Goal: Task Accomplishment & Management: Use online tool/utility

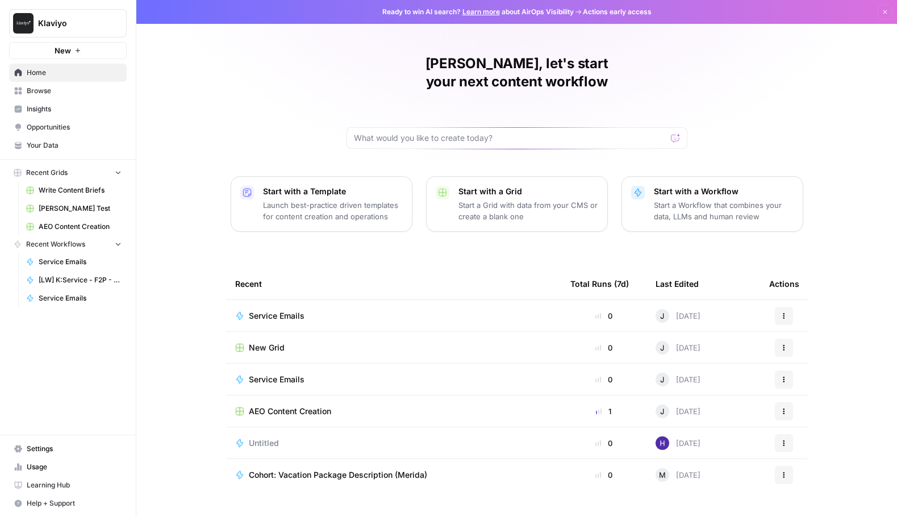
click at [339, 205] on button "Start with a Template Launch best-practice driven templates for content creatio…" at bounding box center [322, 204] width 182 height 56
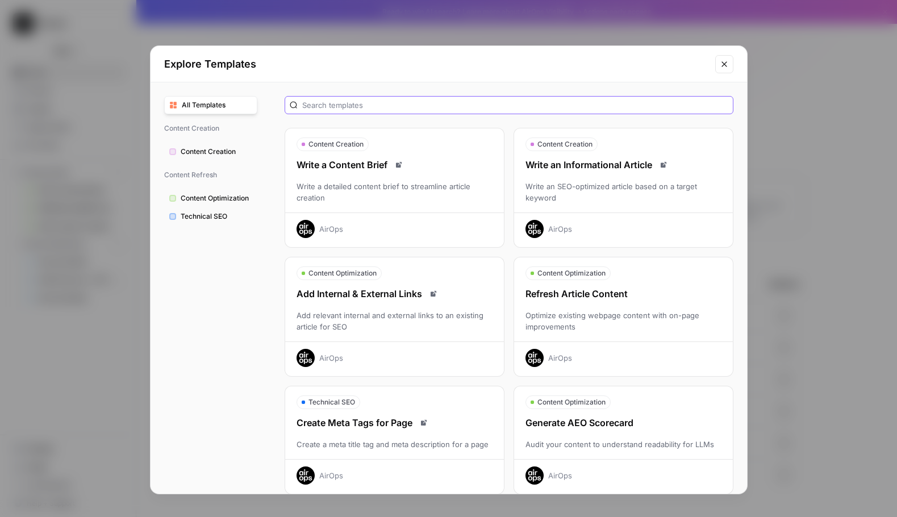
click at [378, 104] on input "text" at bounding box center [515, 104] width 426 height 11
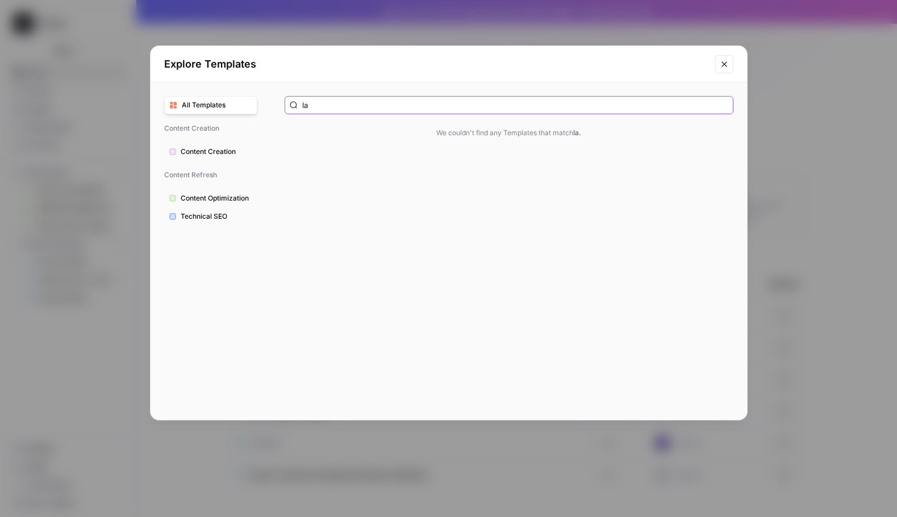
type input "l"
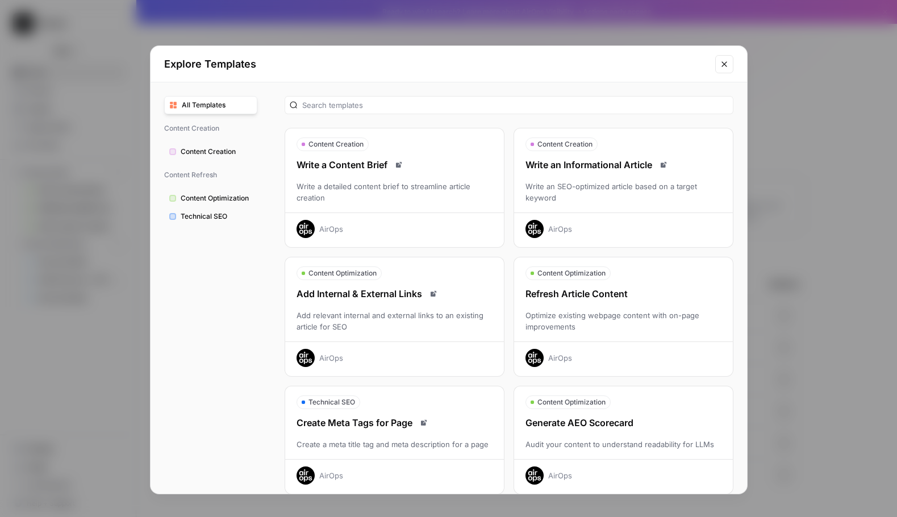
click at [222, 153] on span "Content Creation" at bounding box center [217, 152] width 72 height 10
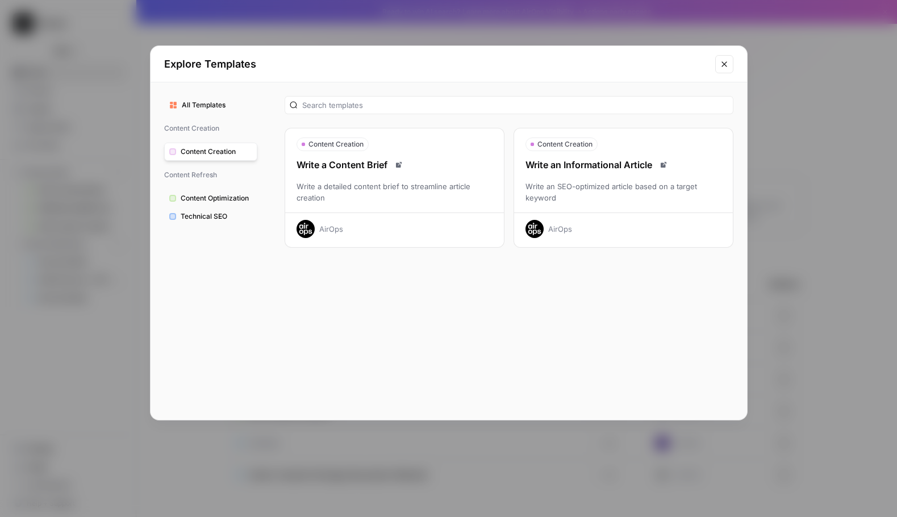
click at [733, 62] on div "Explore Templates" at bounding box center [449, 64] width 596 height 36
click at [730, 65] on button "Close modal" at bounding box center [724, 64] width 18 height 18
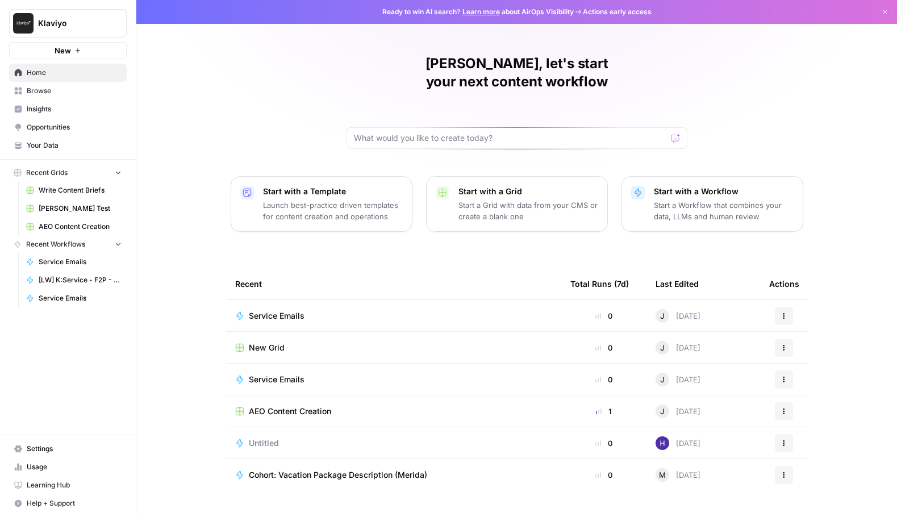
click at [317, 201] on p "Launch best-practice driven templates for content creation and operations" at bounding box center [333, 210] width 140 height 23
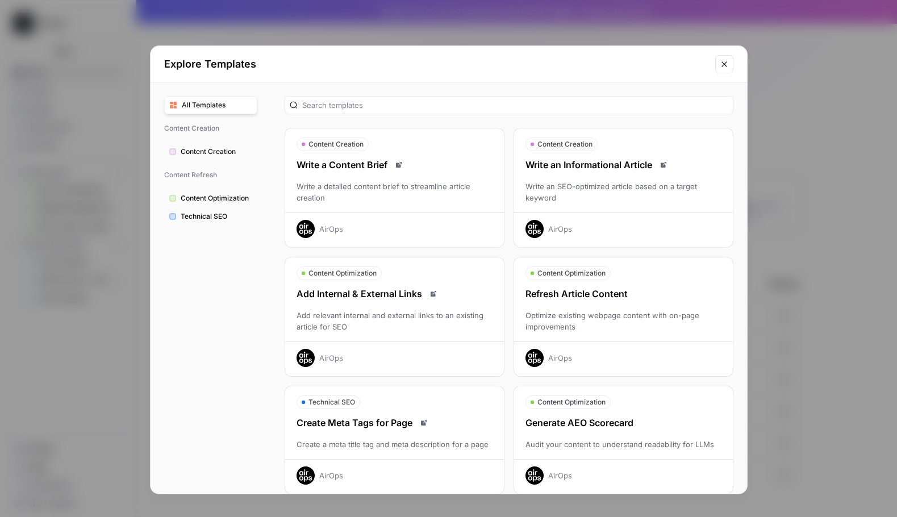
click at [422, 185] on div "Write a detailed content brief to streamline article creation" at bounding box center [394, 192] width 219 height 23
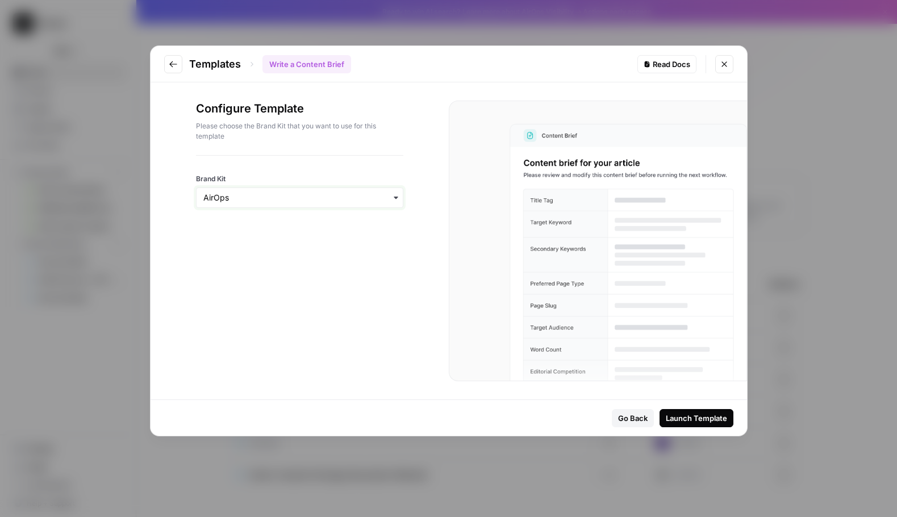
click at [337, 200] on input "Brand Kit" at bounding box center [299, 197] width 193 height 11
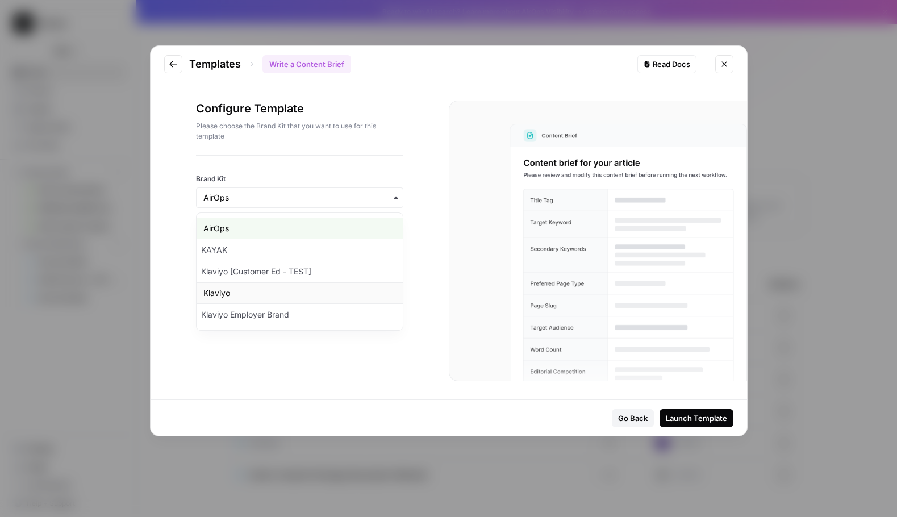
click at [319, 294] on div "Klaviyo" at bounding box center [300, 293] width 206 height 22
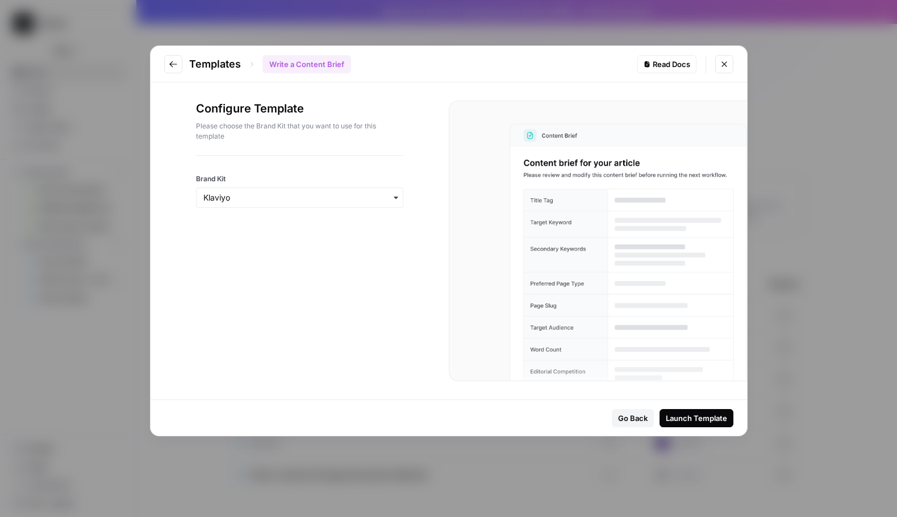
click at [709, 413] on div "Launch Template" at bounding box center [696, 417] width 61 height 11
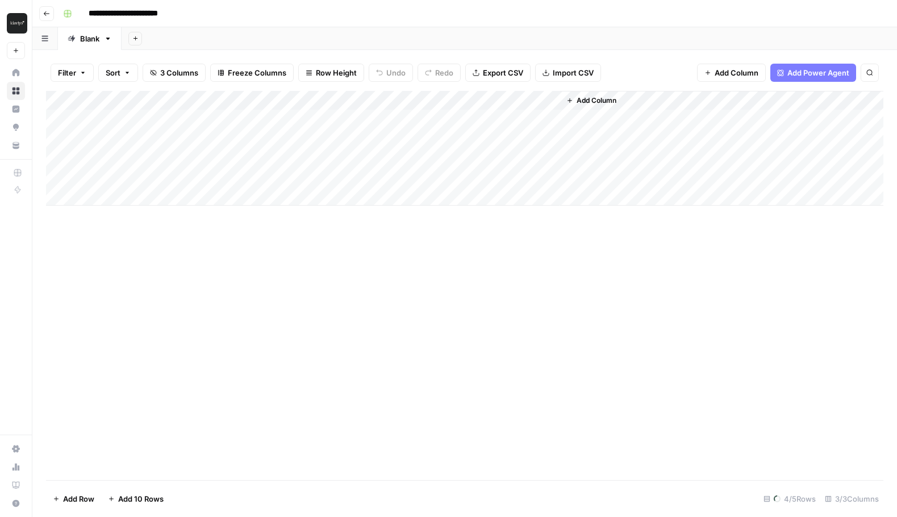
click at [120, 116] on div "Add Column" at bounding box center [464, 148] width 837 height 115
click at [329, 116] on div "Add Column" at bounding box center [464, 148] width 837 height 115
click at [460, 111] on div "Add Column" at bounding box center [464, 148] width 837 height 115
click at [160, 117] on div "Add Column" at bounding box center [464, 148] width 837 height 115
click at [109, 119] on div "Add Column" at bounding box center [464, 148] width 837 height 115
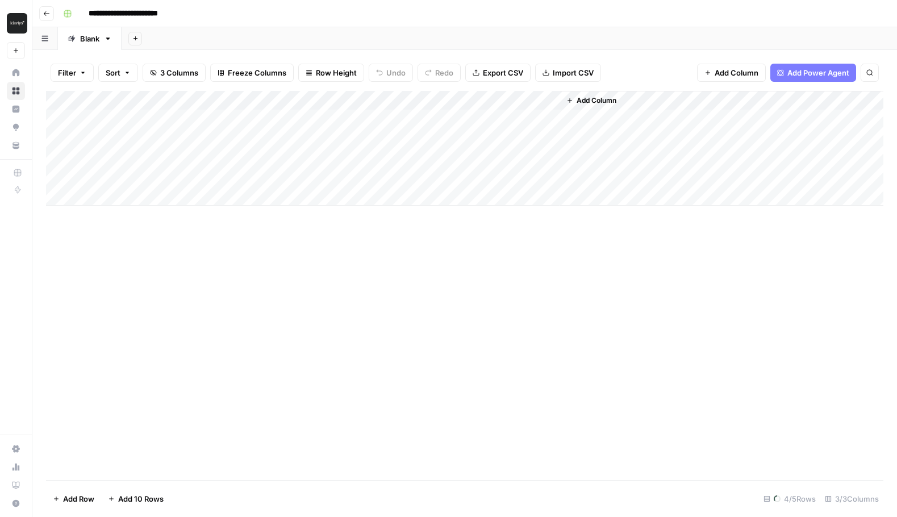
click at [109, 119] on div "Add Column" at bounding box center [464, 148] width 837 height 115
click at [221, 177] on div "Add Column" at bounding box center [464, 148] width 837 height 115
click at [200, 118] on div "Add Column" at bounding box center [464, 148] width 837 height 115
click at [94, 44] on link "Blank" at bounding box center [90, 38] width 64 height 23
click at [43, 20] on header "**********" at bounding box center [464, 13] width 864 height 27
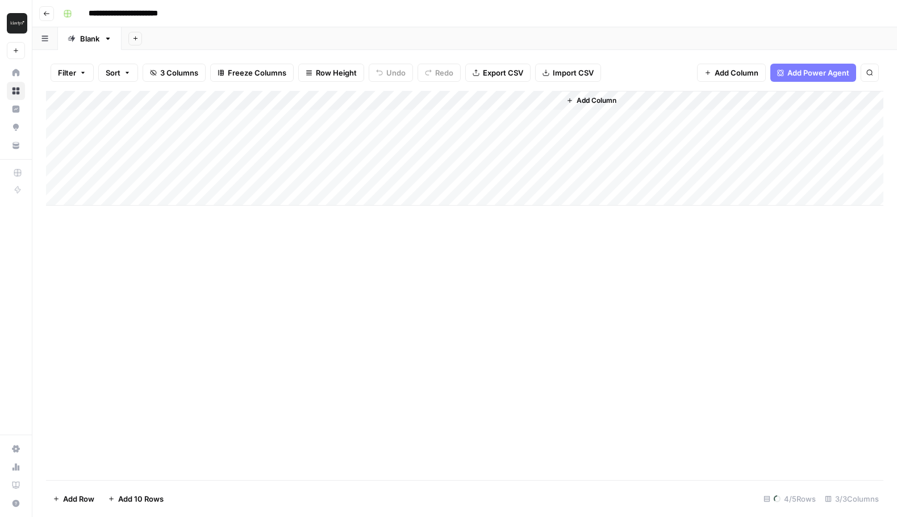
click at [45, 16] on button "Go back" at bounding box center [46, 13] width 15 height 15
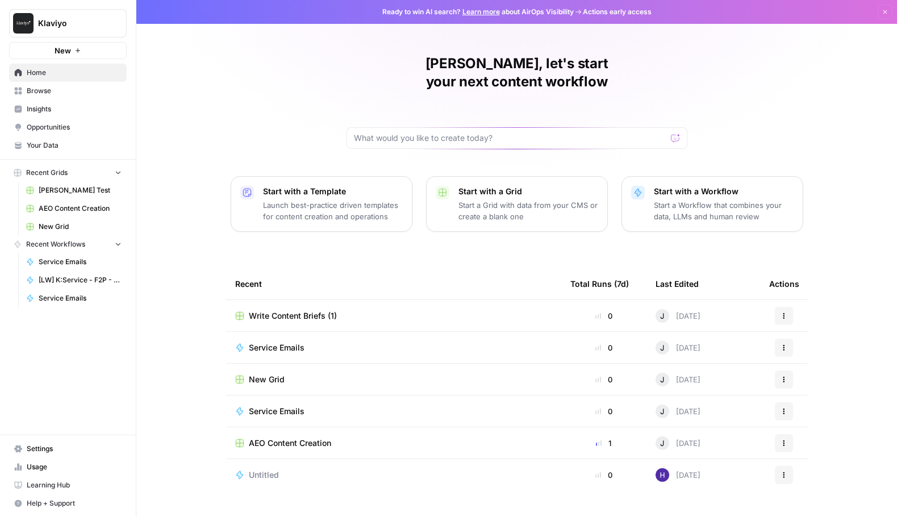
click at [762, 300] on td "Actions" at bounding box center [784, 315] width 48 height 31
click at [775, 307] on button "Actions" at bounding box center [784, 316] width 18 height 18
click at [753, 345] on span "Delete" at bounding box center [728, 349] width 91 height 11
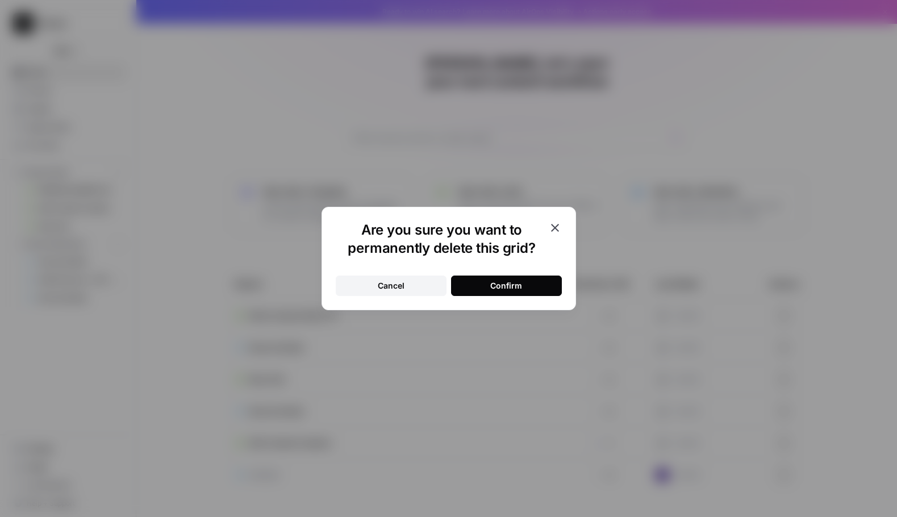
click at [562, 286] on div "Are you sure you want to permanently delete this grid? Cancel Confirm" at bounding box center [448, 258] width 254 height 103
click at [543, 287] on button "Confirm" at bounding box center [506, 285] width 111 height 20
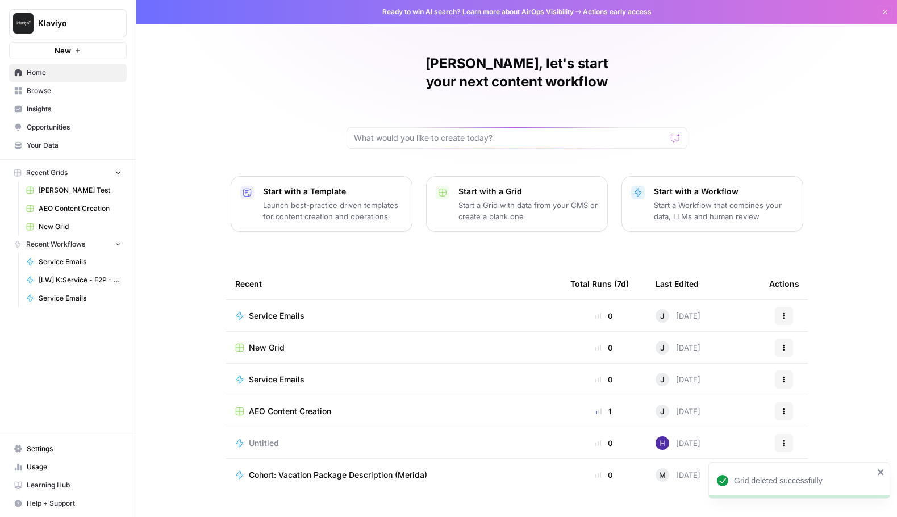
click at [696, 186] on div "Start with a Workflow Start a Workflow that combines your data, LLMs and human …" at bounding box center [724, 204] width 140 height 36
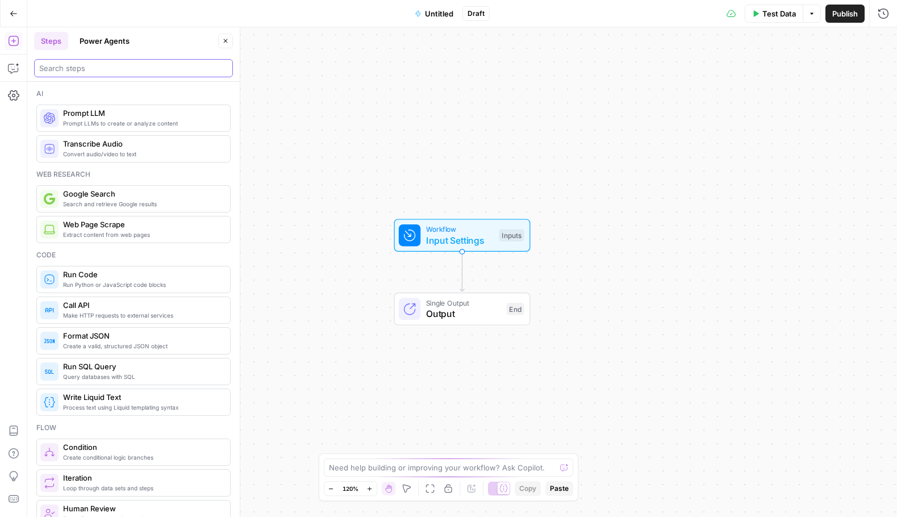
click at [124, 73] on div at bounding box center [133, 68] width 199 height 18
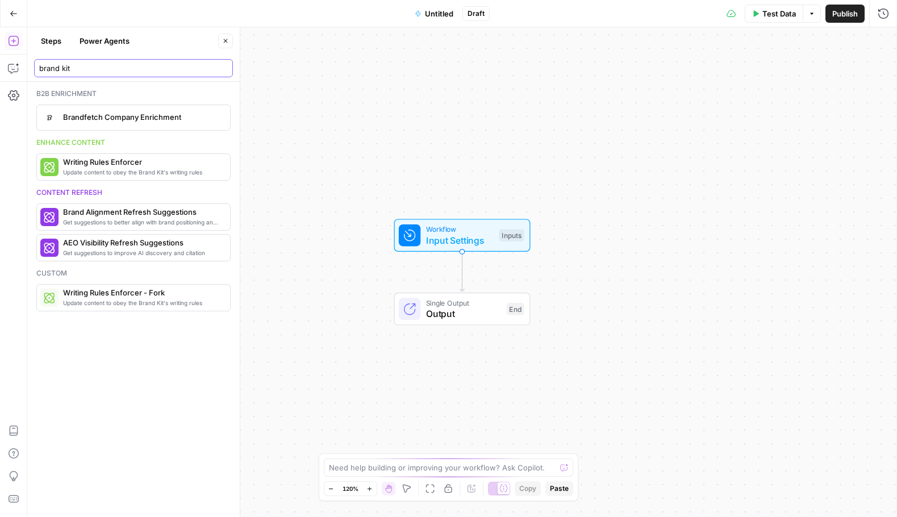
type input "brand kit"
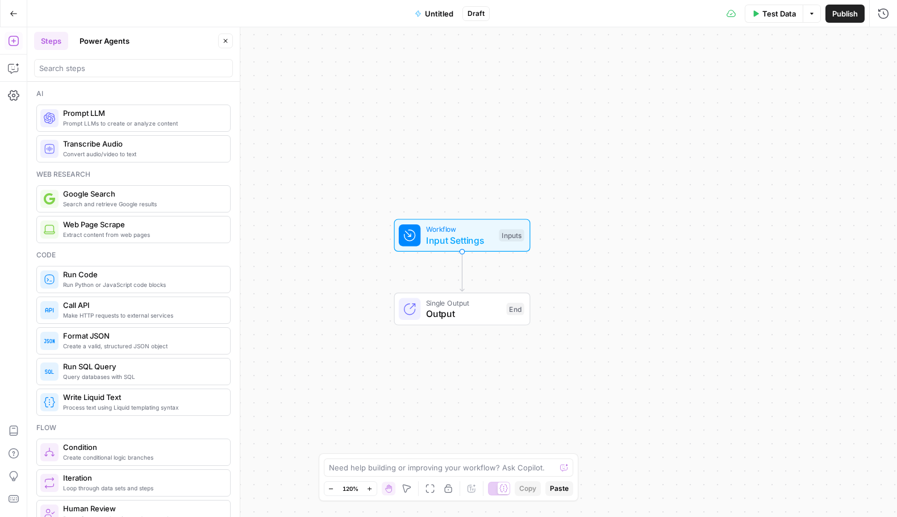
click at [101, 55] on div at bounding box center [133, 66] width 199 height 23
click at [103, 41] on button "Power Agents" at bounding box center [105, 41] width 64 height 18
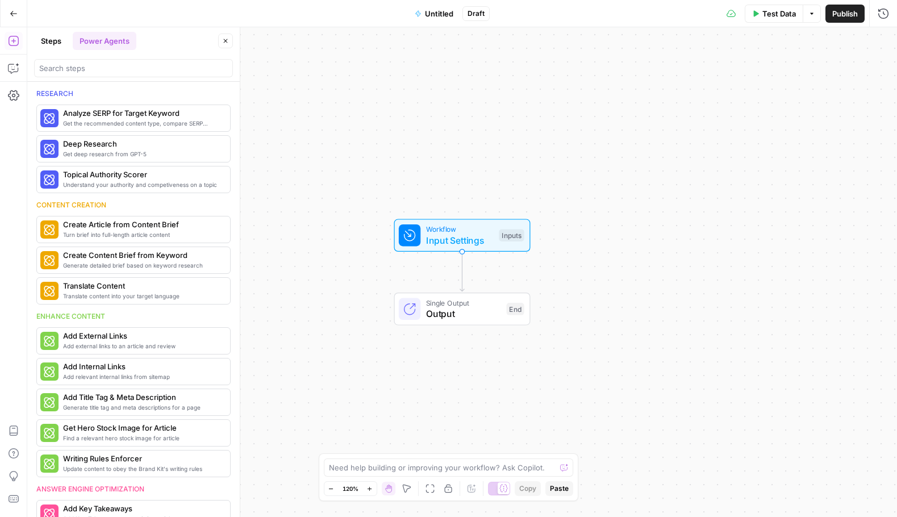
click at [40, 45] on button "Steps" at bounding box center [51, 41] width 34 height 18
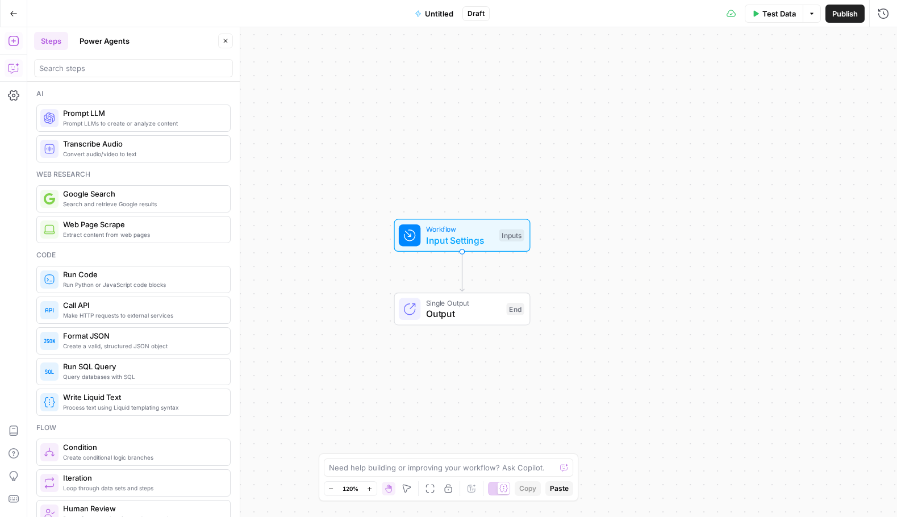
click at [14, 60] on button "Copilot" at bounding box center [14, 68] width 18 height 18
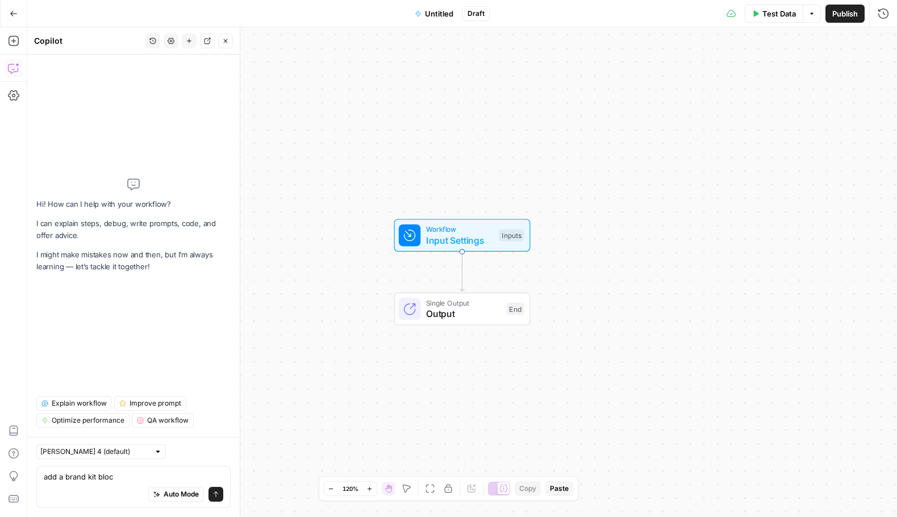
type textarea "add a brand kit block"
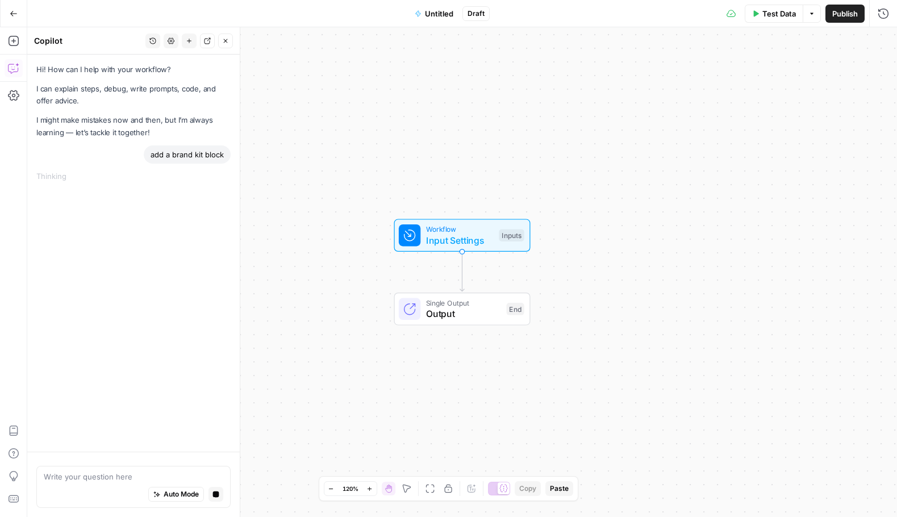
click at [141, 168] on div "Hi! How can I help with your workflow? I can explain steps, debug, write prompt…" at bounding box center [133, 253] width 212 height 397
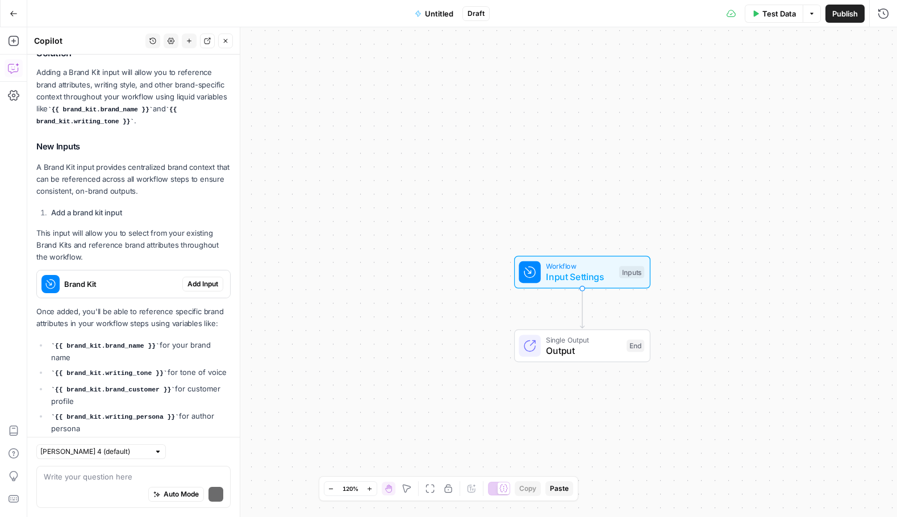
scroll to position [160, 0]
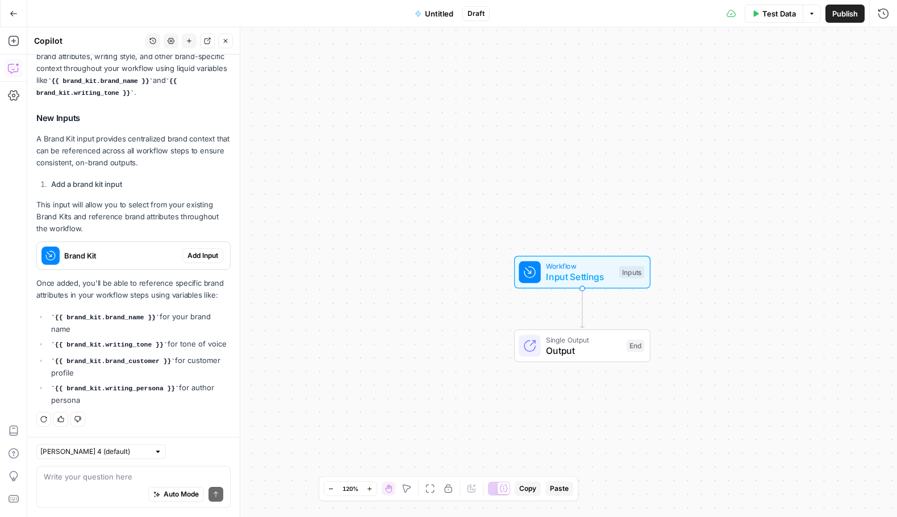
click at [215, 246] on div "Brand Kit Add Input" at bounding box center [133, 255] width 193 height 18
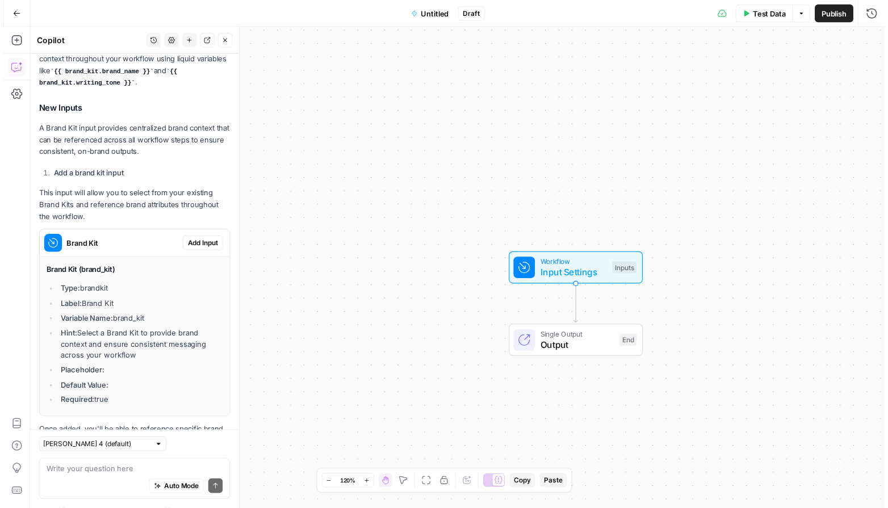
scroll to position [321, 0]
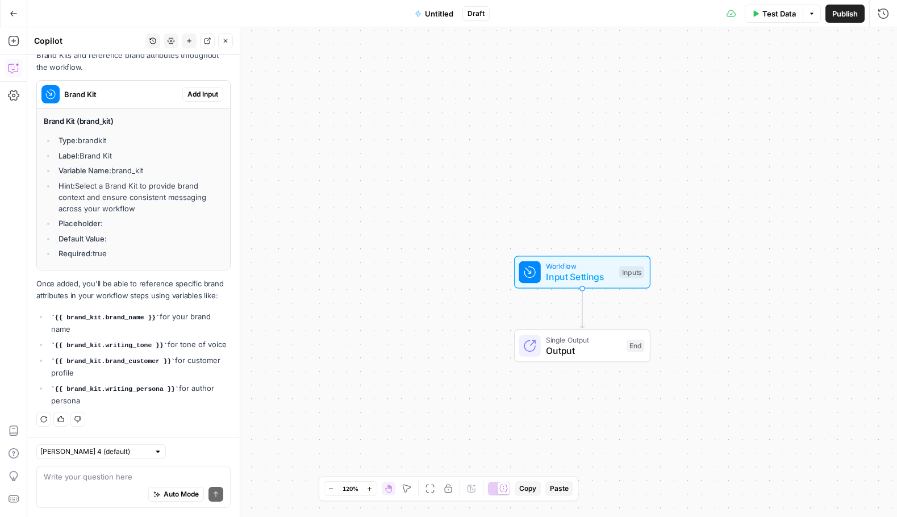
click at [187, 89] on span "Add Input" at bounding box center [202, 94] width 31 height 10
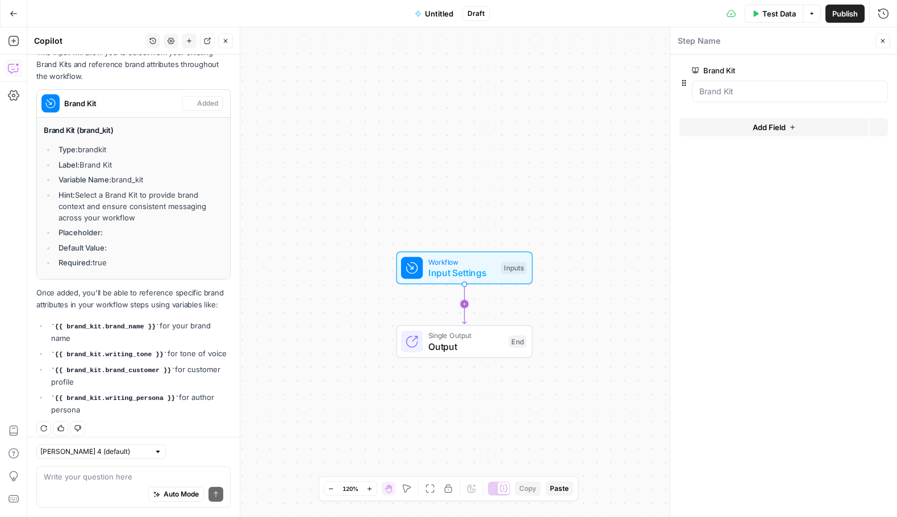
scroll to position [340, 0]
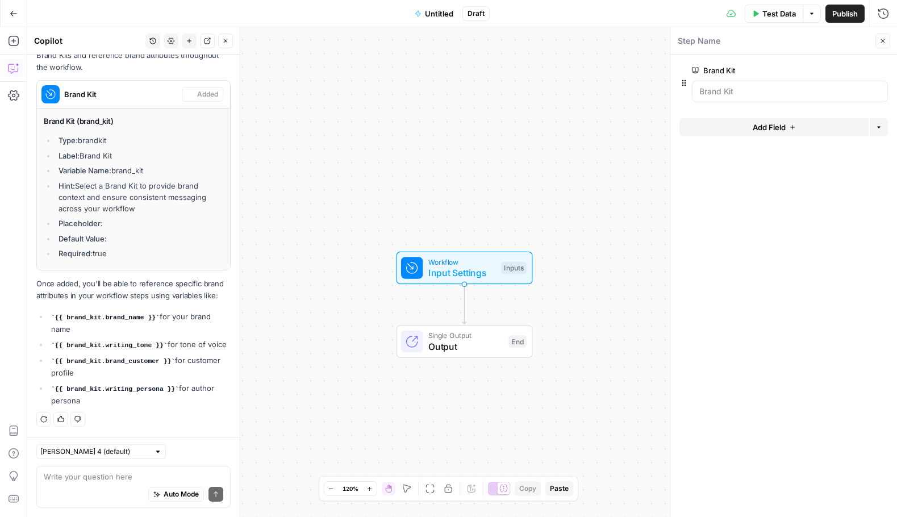
click at [467, 268] on span "Input Settings" at bounding box center [462, 273] width 68 height 14
click at [740, 89] on Kit "Brand Kit" at bounding box center [789, 91] width 181 height 11
click at [781, 86] on Kit "Brand Kit" at bounding box center [789, 91] width 181 height 11
click at [759, 95] on Kit "Brand Kit" at bounding box center [789, 91] width 181 height 11
click at [762, 95] on Kit "Brand Kit" at bounding box center [789, 91] width 181 height 11
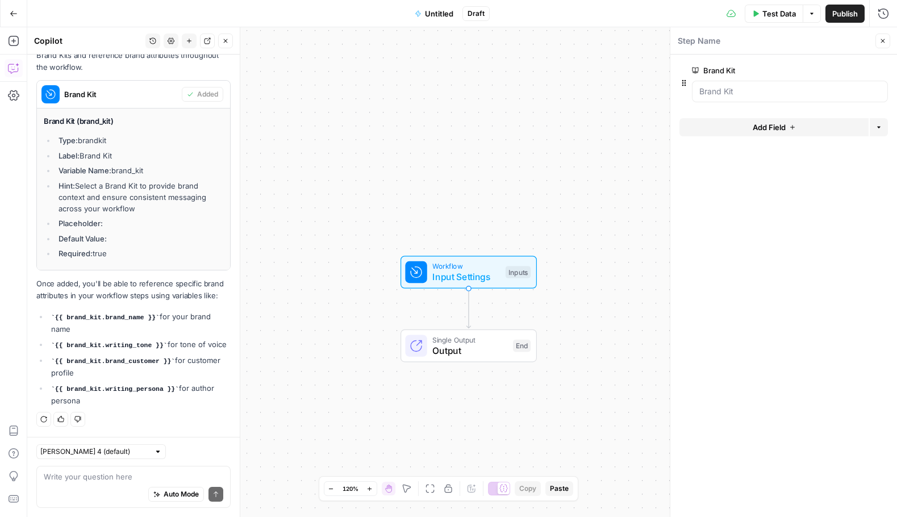
click at [846, 78] on div "Brand Kit edit field Delete group" at bounding box center [790, 83] width 196 height 39
click at [847, 73] on span "edit field" at bounding box center [845, 70] width 25 height 9
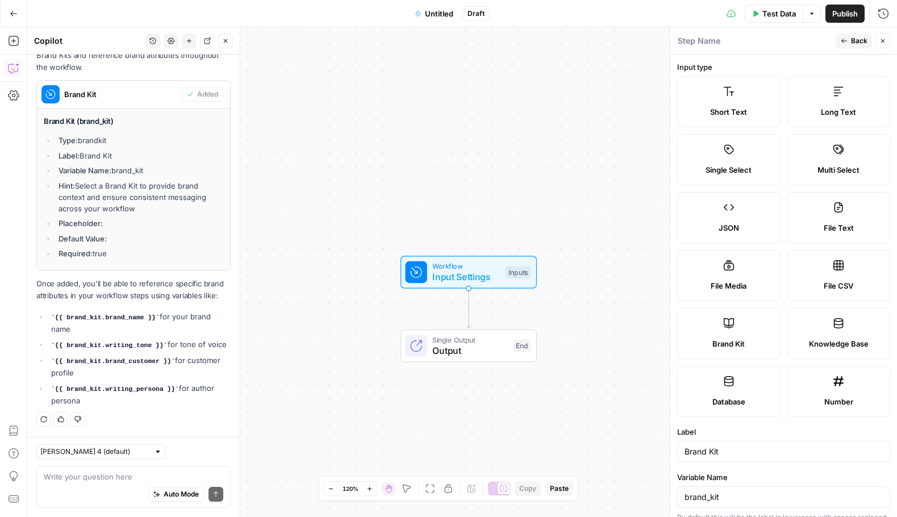
click at [863, 41] on span "Back" at bounding box center [859, 41] width 16 height 10
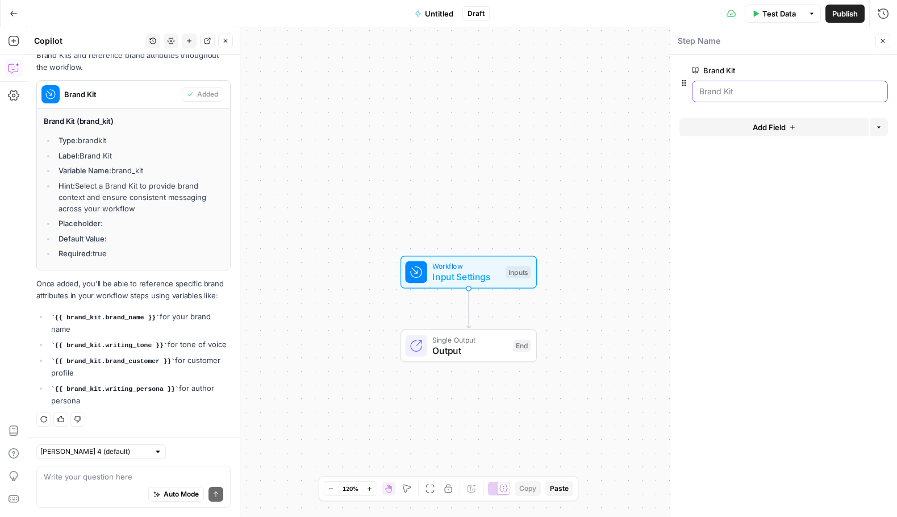
click at [735, 91] on Kit "Brand Kit" at bounding box center [789, 91] width 181 height 11
click at [441, 325] on div "Workflow Input Settings Inputs Single Output Output End" at bounding box center [462, 272] width 870 height 490
click at [513, 278] on div "Inputs" at bounding box center [517, 272] width 25 height 12
click at [798, 131] on button "Add Field" at bounding box center [773, 127] width 189 height 18
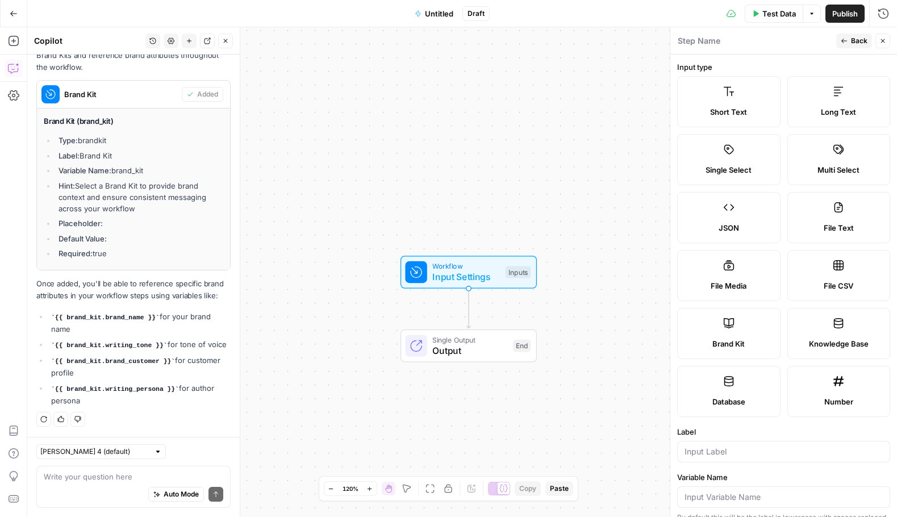
click at [686, 39] on textarea at bounding box center [699, 40] width 43 height 11
click at [827, 335] on label "Knowledge Base" at bounding box center [838, 333] width 103 height 51
drag, startPoint x: 735, startPoint y: 340, endPoint x: 741, endPoint y: 336, distance: 7.1
click at [735, 340] on span "Brand Kit" at bounding box center [728, 343] width 32 height 11
type input "Brand Kit"
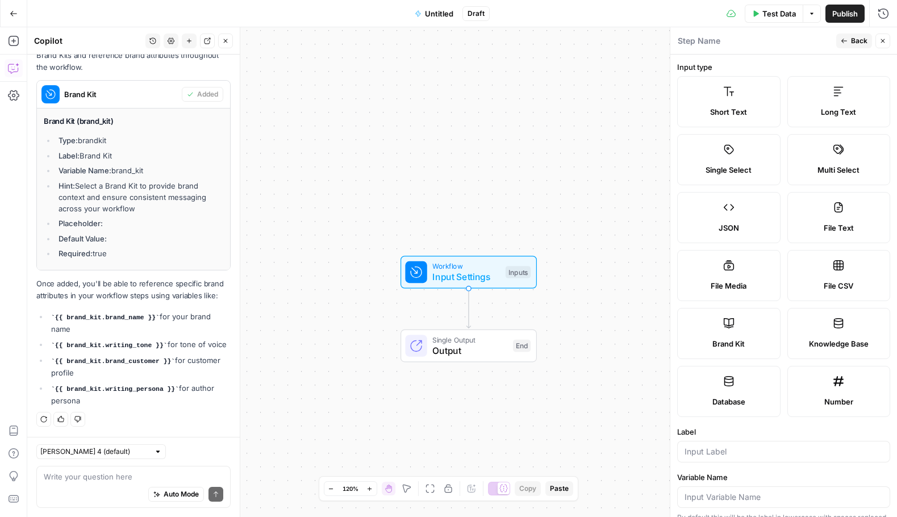
type input "brand_kit"
click at [712, 349] on span "Brand Kit" at bounding box center [728, 343] width 32 height 11
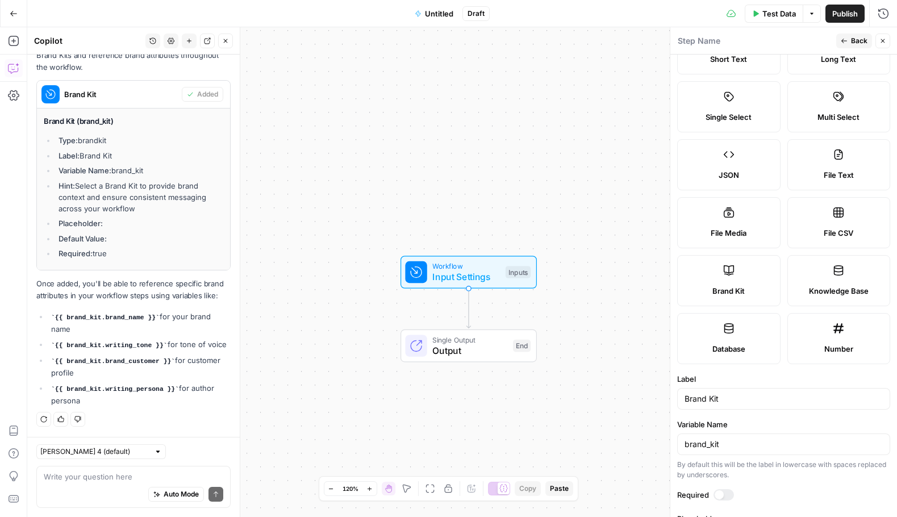
scroll to position [107, 0]
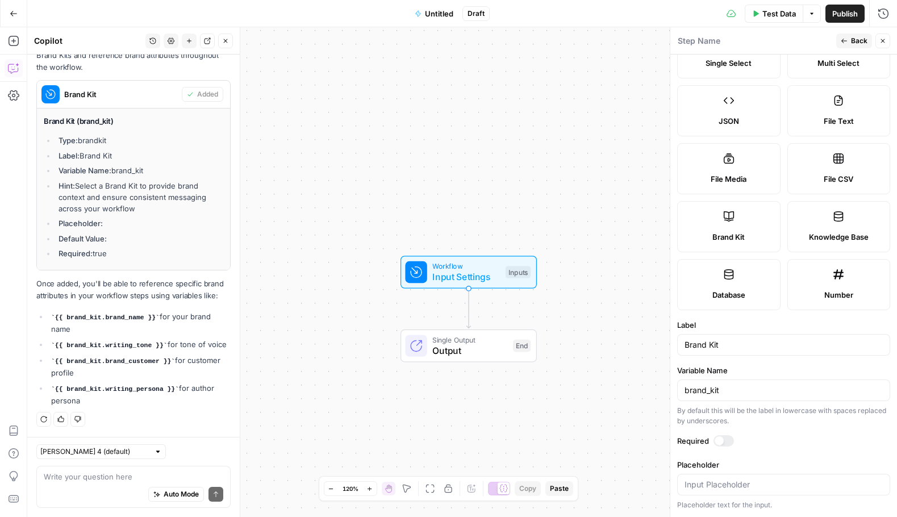
click at [757, 381] on div "brand_kit" at bounding box center [783, 390] width 213 height 22
click at [737, 346] on input "Brand Kit" at bounding box center [783, 344] width 198 height 11
click at [792, 459] on label "Placeholder" at bounding box center [783, 464] width 213 height 11
click at [792, 479] on input "Placeholder" at bounding box center [783, 484] width 198 height 11
click at [860, 39] on span "Back" at bounding box center [859, 41] width 16 height 10
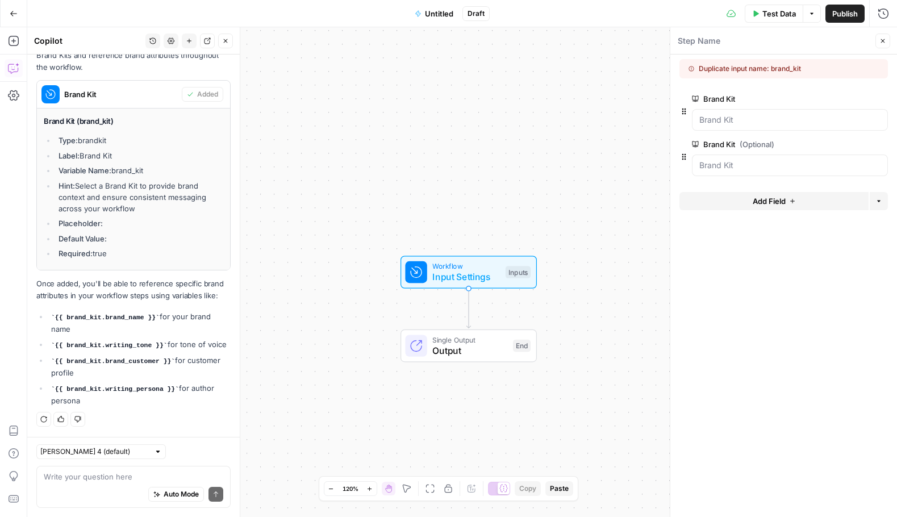
click at [884, 143] on button "Delete group" at bounding box center [881, 144] width 14 height 14
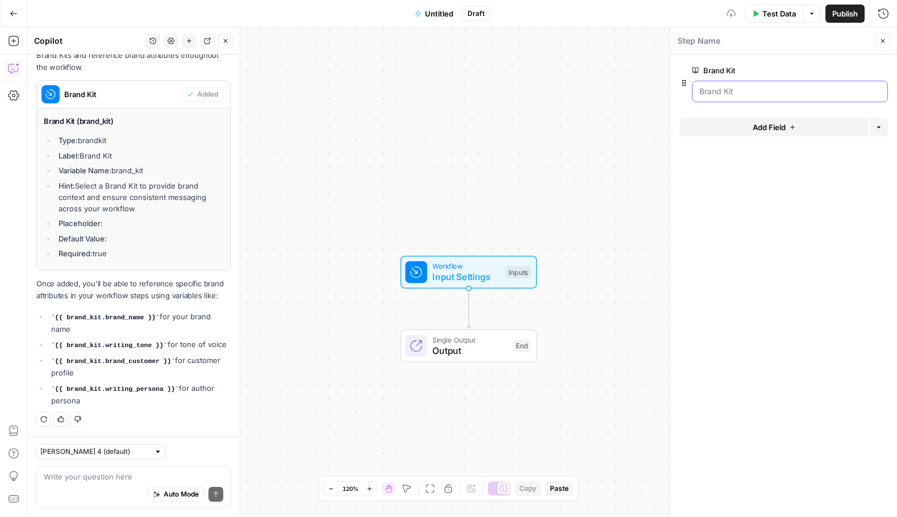
click at [805, 87] on Kit "Brand Kit" at bounding box center [789, 91] width 181 height 11
click at [680, 87] on icon "button" at bounding box center [683, 82] width 9 height 9
click at [796, 91] on Kit "Brand Kit" at bounding box center [789, 91] width 181 height 11
click at [639, 277] on div "Workflow Input Settings Inputs Single Output Output End" at bounding box center [462, 272] width 870 height 490
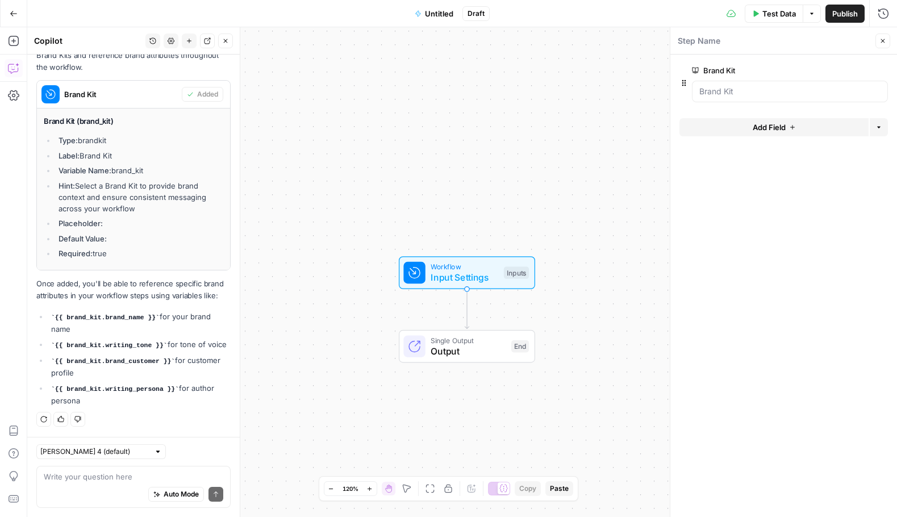
click at [459, 276] on span "Input Settings" at bounding box center [465, 277] width 68 height 14
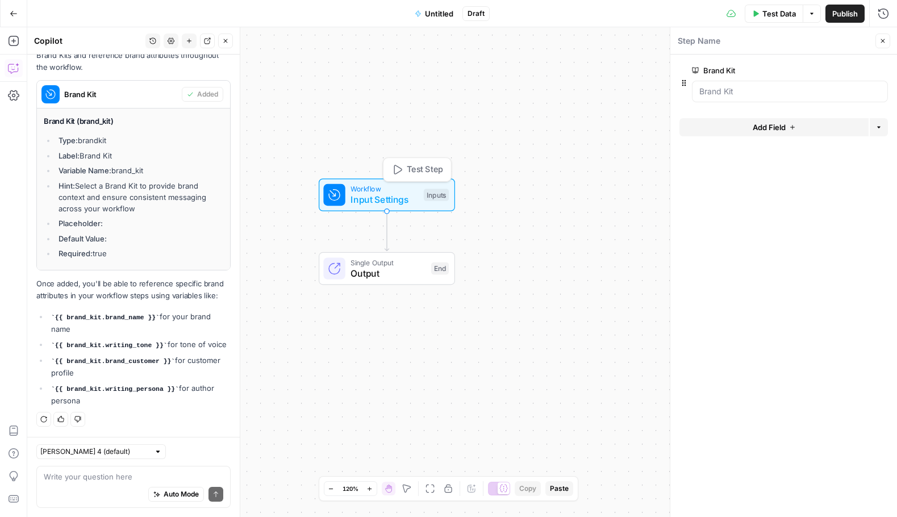
drag, startPoint x: 434, startPoint y: 225, endPoint x: 407, endPoint y: 190, distance: 44.5
click at [407, 190] on span "Workflow" at bounding box center [384, 188] width 68 height 11
click at [825, 132] on button "Add Field" at bounding box center [773, 127] width 189 height 18
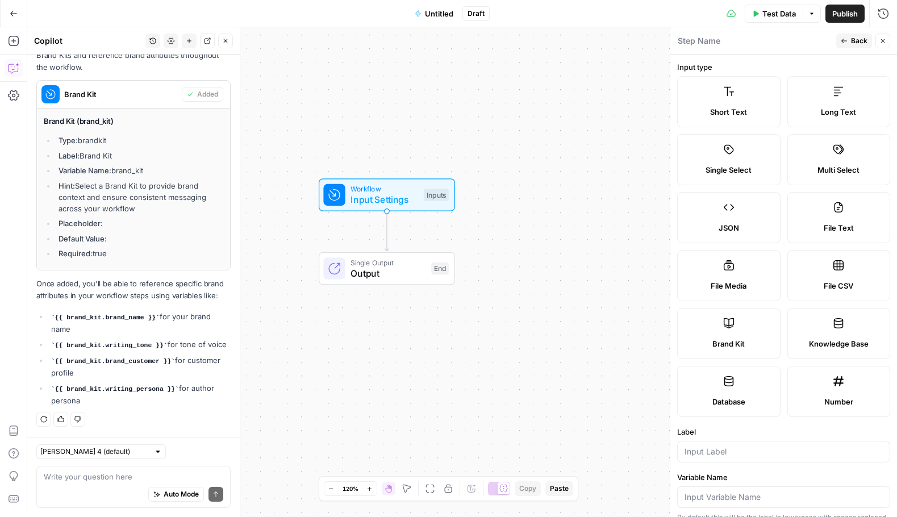
click at [833, 343] on span "Knowledge Base" at bounding box center [839, 343] width 60 height 11
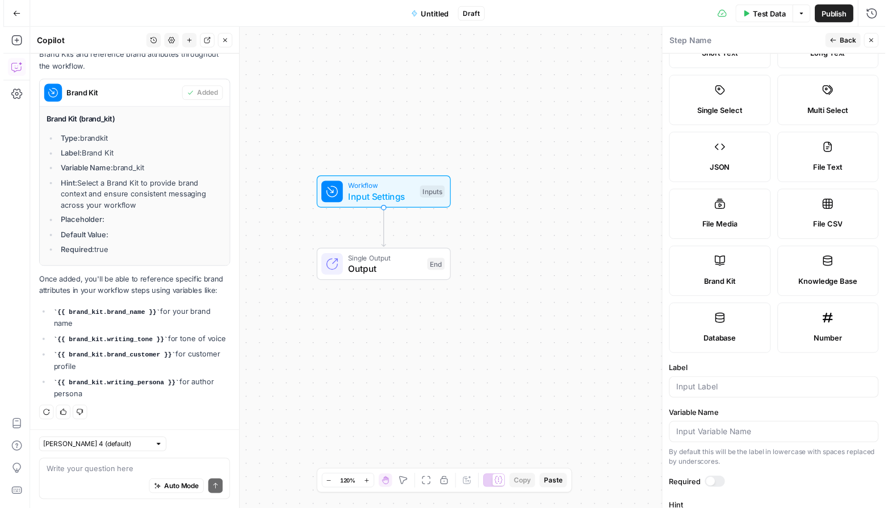
scroll to position [0, 0]
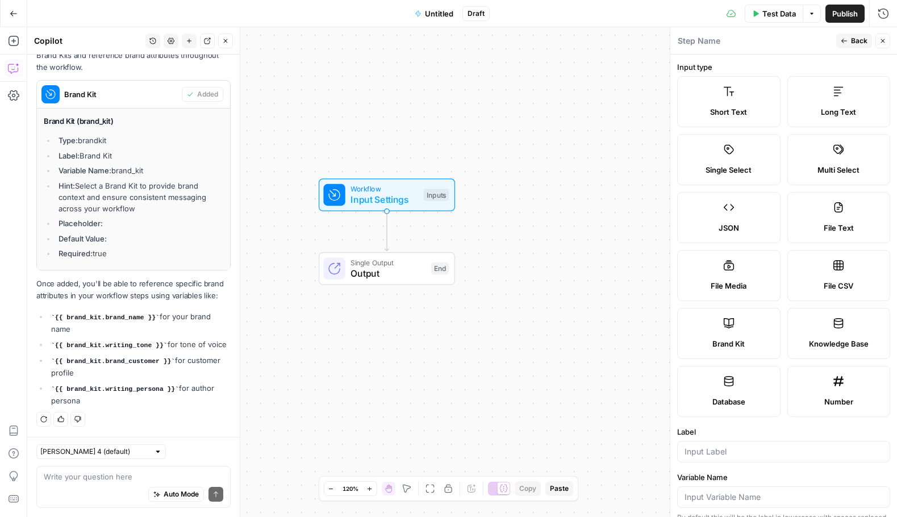
drag, startPoint x: 852, startPoint y: 39, endPoint x: 796, endPoint y: 30, distance: 56.9
click at [852, 39] on span "Back" at bounding box center [859, 41] width 16 height 10
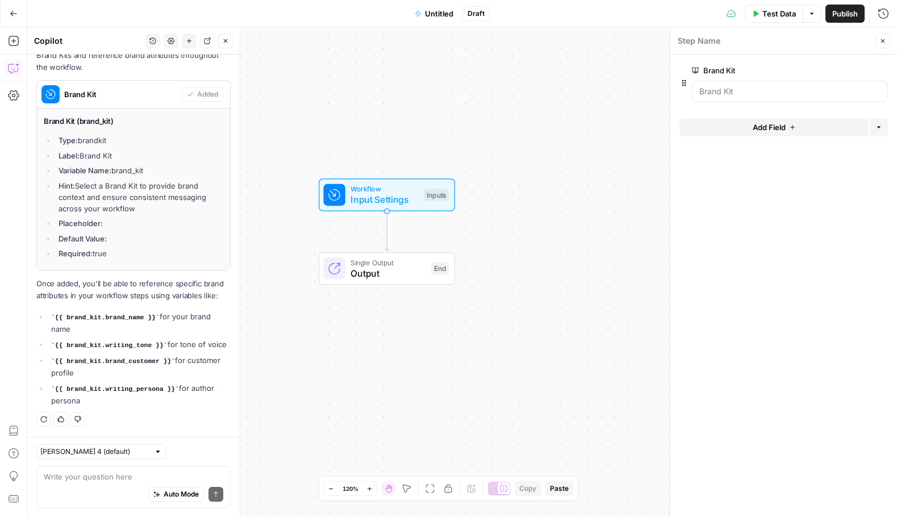
click at [760, 6] on button "Test Data" at bounding box center [774, 14] width 58 height 18
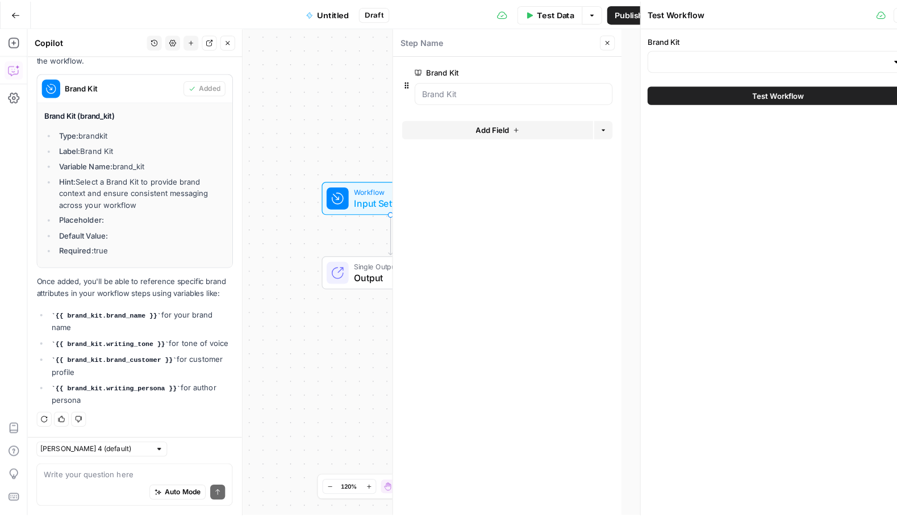
scroll to position [340, 0]
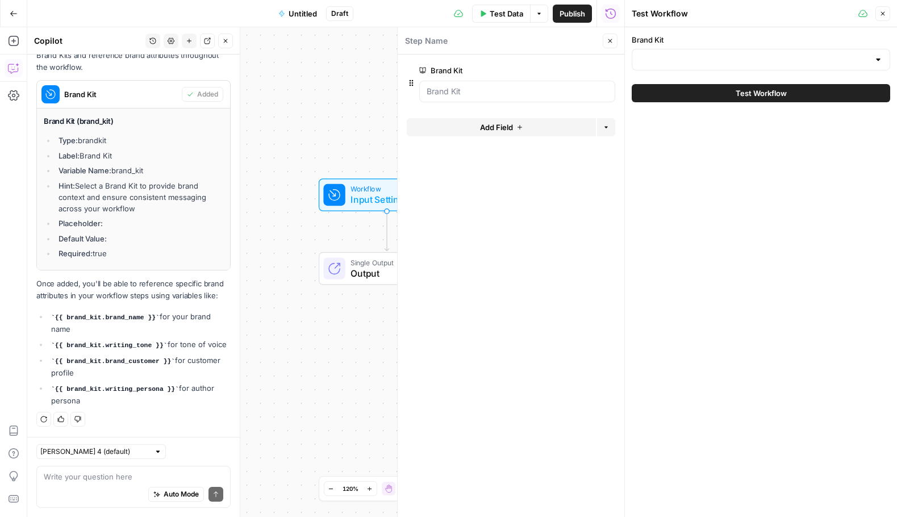
click at [725, 69] on div at bounding box center [761, 60] width 258 height 22
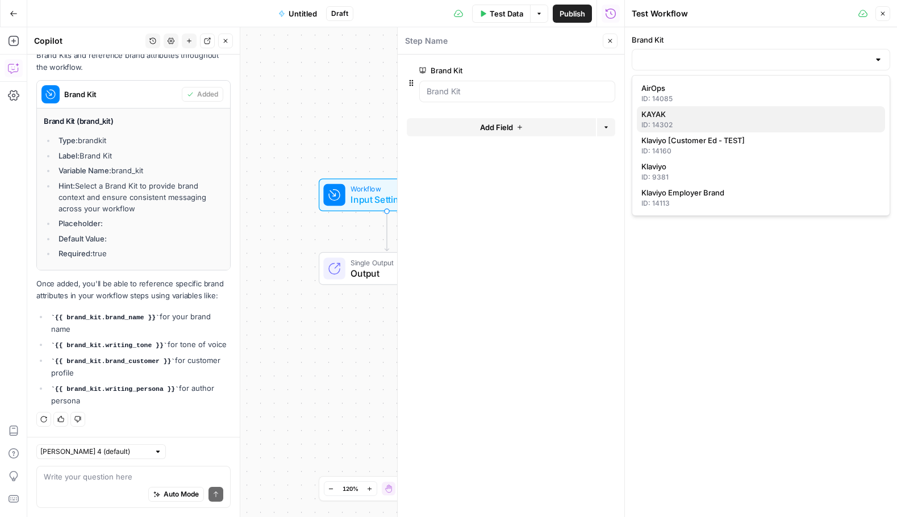
click at [705, 120] on div "ID: 14302" at bounding box center [760, 125] width 239 height 10
type input "KAYAK"
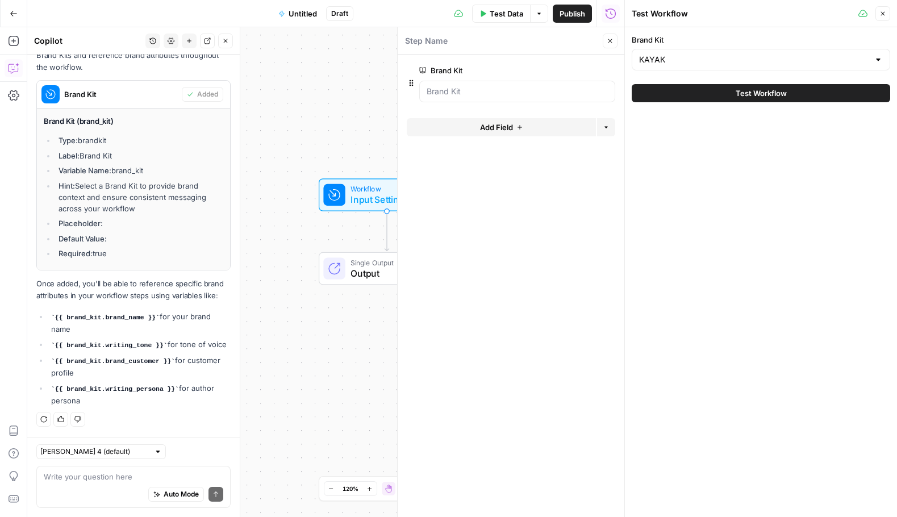
drag, startPoint x: 725, startPoint y: 98, endPoint x: 708, endPoint y: 157, distance: 60.9
click at [708, 157] on div "Brand Kit KAYAK Test Workflow" at bounding box center [761, 272] width 272 height 490
click at [710, 39] on label "Brand Kit" at bounding box center [761, 39] width 258 height 11
click at [710, 54] on input "KAYAK" at bounding box center [754, 59] width 230 height 11
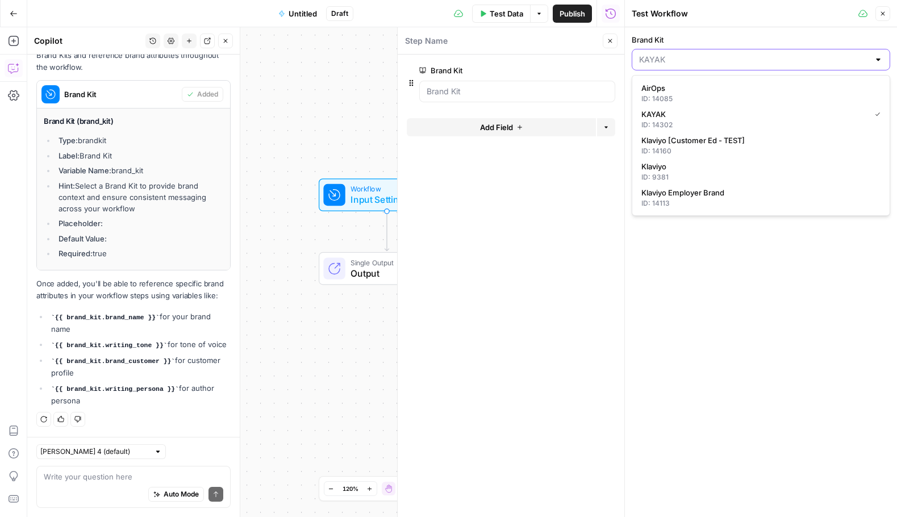
click at [711, 58] on input "Brand Kit" at bounding box center [754, 59] width 230 height 11
click at [706, 173] on div "ID: 9381" at bounding box center [760, 177] width 239 height 10
type input "Klaviyo"
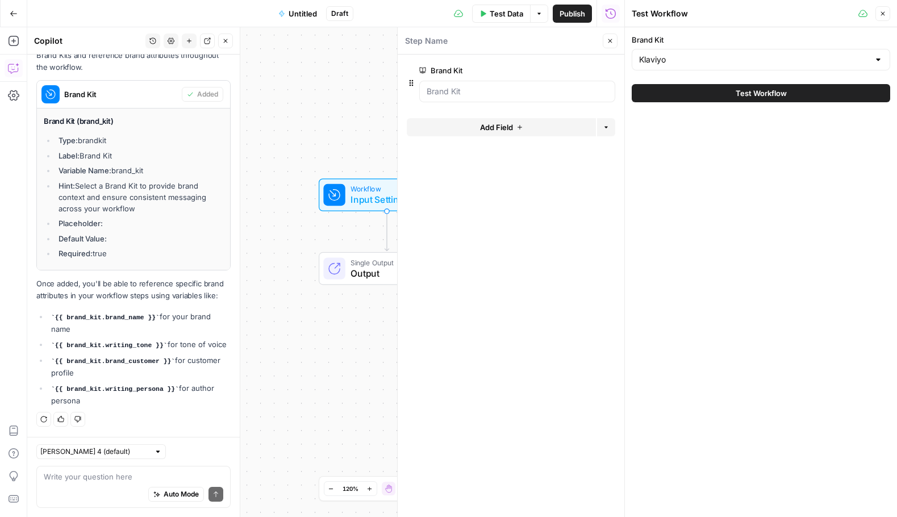
click at [738, 82] on div "Test Workflow" at bounding box center [761, 93] width 258 height 32
click at [738, 91] on span "Test Workflow" at bounding box center [760, 92] width 51 height 11
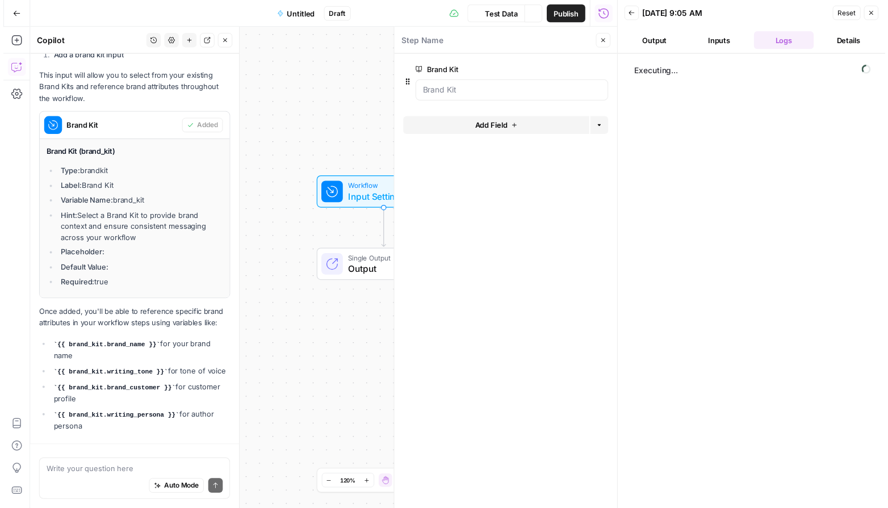
scroll to position [178, 0]
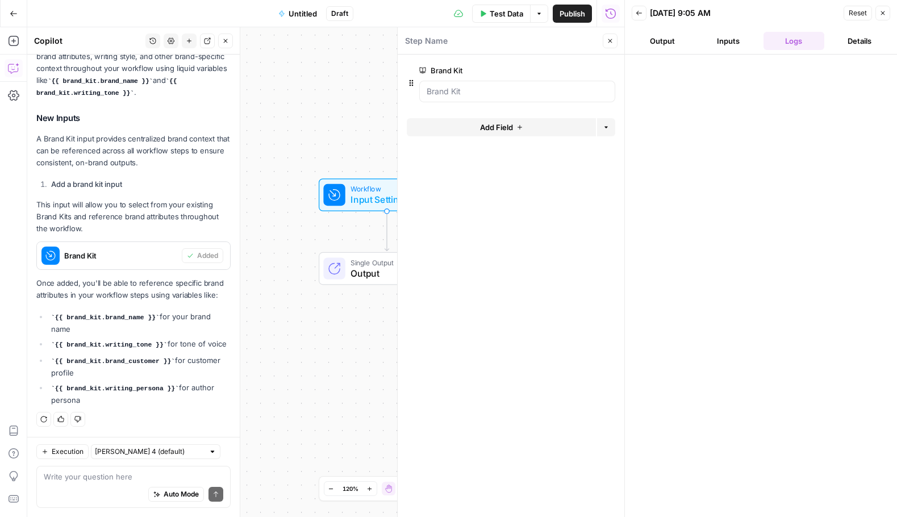
click at [679, 43] on button "Output" at bounding box center [662, 41] width 61 height 18
click at [748, 39] on button "Inputs" at bounding box center [727, 41] width 61 height 18
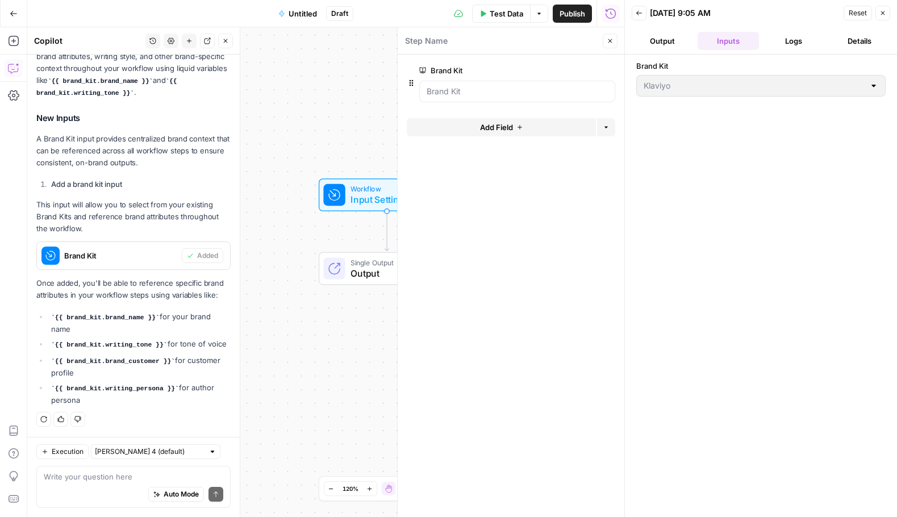
click at [884, 14] on icon "button" at bounding box center [882, 13] width 7 height 7
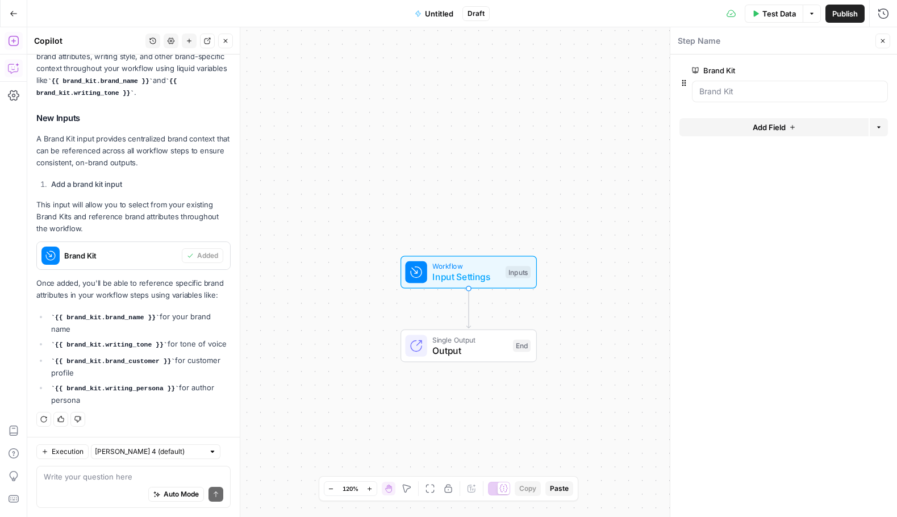
click at [6, 45] on button "Add Steps" at bounding box center [14, 41] width 18 height 18
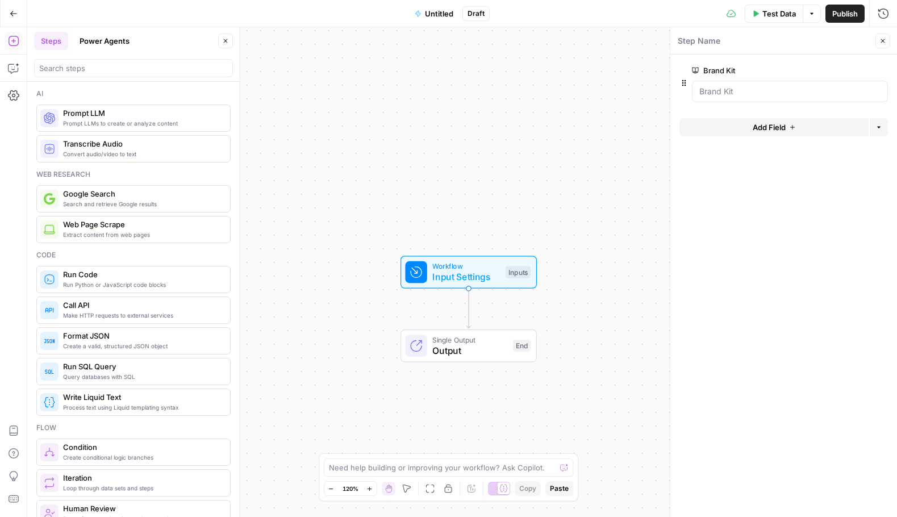
click at [19, 18] on button "Go Back" at bounding box center [13, 13] width 20 height 20
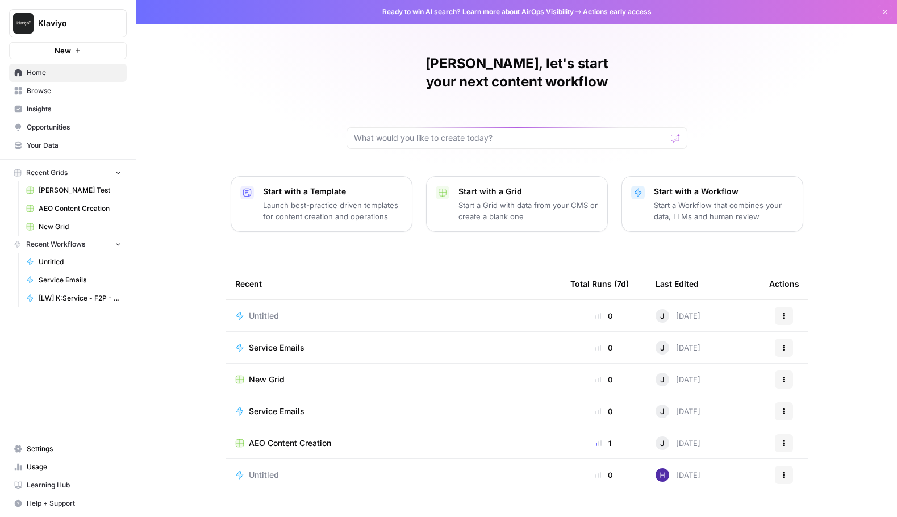
click at [723, 199] on p "Start a Workflow that combines your data, LLMs and human review" at bounding box center [724, 210] width 140 height 23
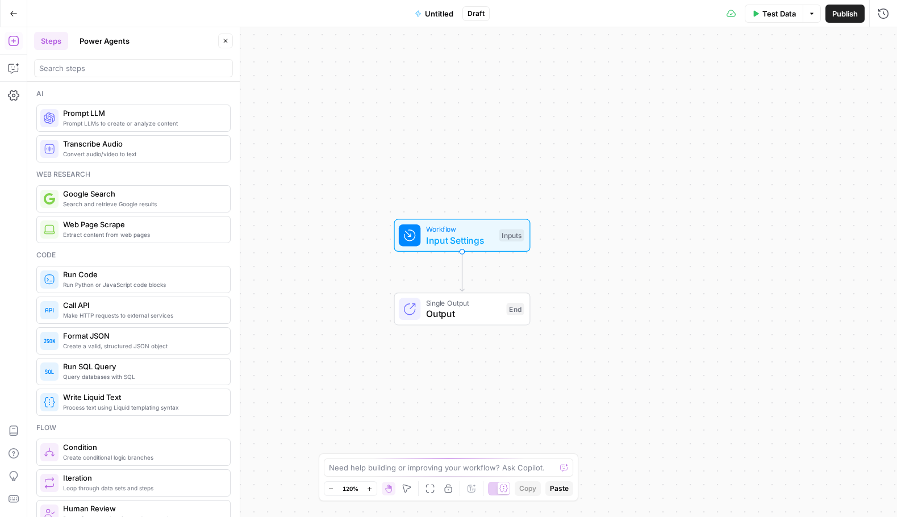
click at [455, 236] on span "Input Settings" at bounding box center [460, 240] width 68 height 14
click at [23, 18] on div "Go Back" at bounding box center [13, 13] width 27 height 27
click at [14, 16] on icon "button" at bounding box center [14, 14] width 8 height 8
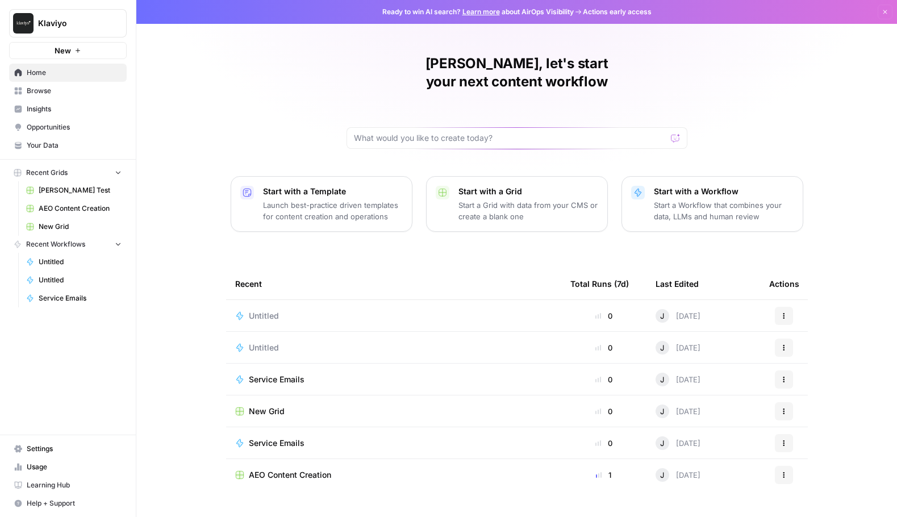
click at [370, 342] on div "Untitled" at bounding box center [393, 347] width 317 height 11
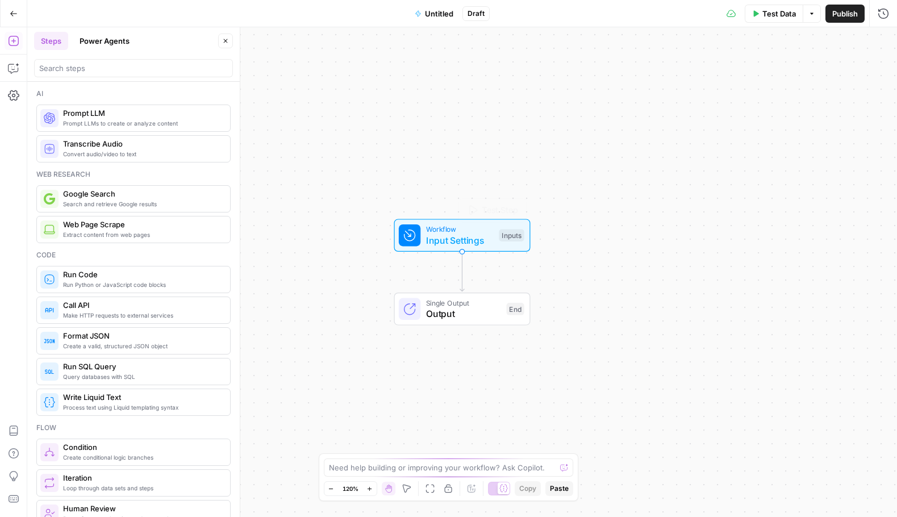
click at [491, 241] on span "Input Settings" at bounding box center [460, 240] width 68 height 14
click at [773, 124] on span "Add Field" at bounding box center [769, 127] width 33 height 11
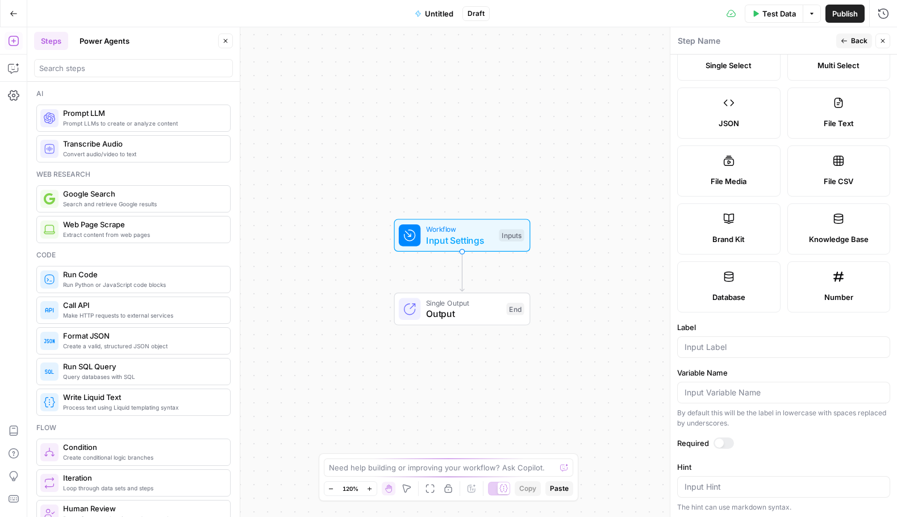
scroll to position [107, 0]
click at [858, 217] on label "Knowledge Base" at bounding box center [838, 226] width 103 height 51
click at [763, 332] on div "Label" at bounding box center [783, 337] width 213 height 36
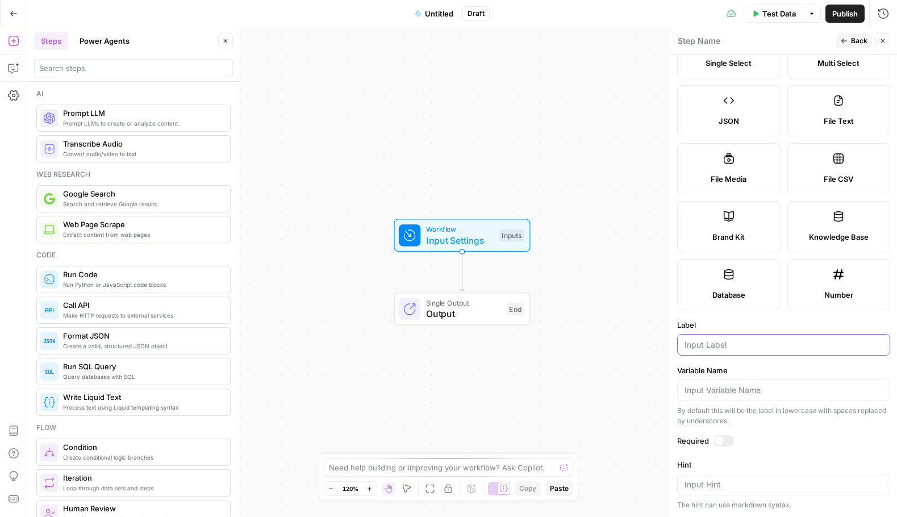
click at [760, 348] on input "Label" at bounding box center [783, 344] width 198 height 11
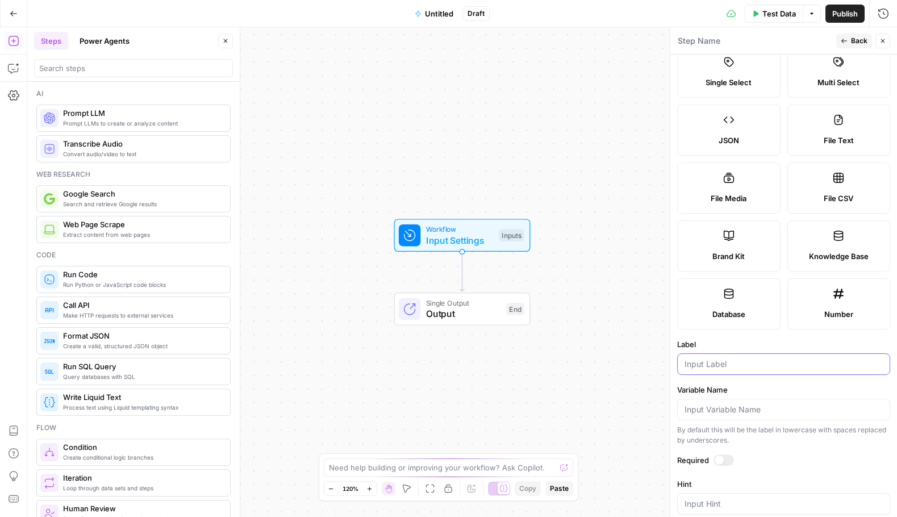
scroll to position [0, 0]
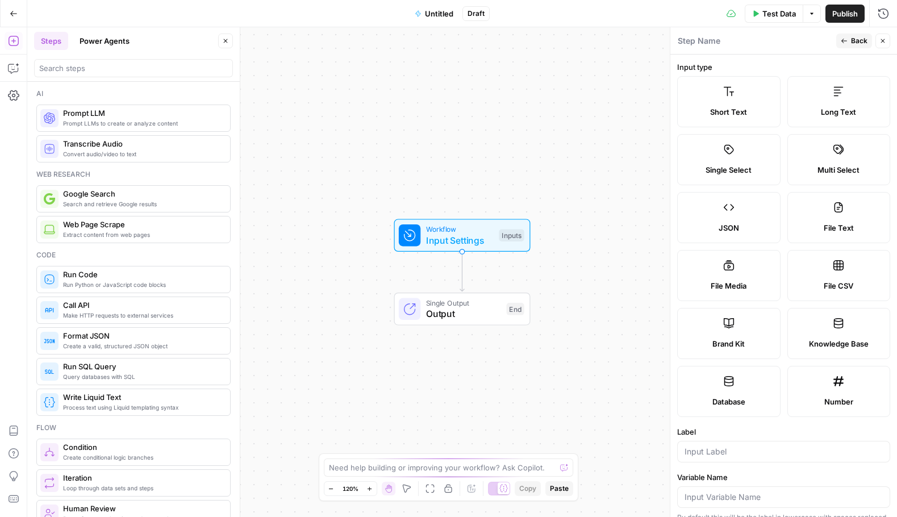
click at [867, 40] on button "Back" at bounding box center [854, 41] width 36 height 15
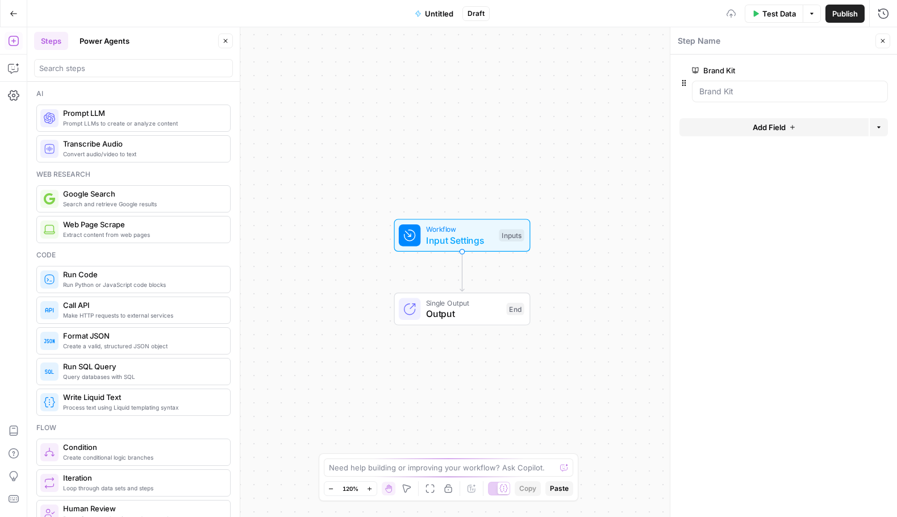
click at [795, 120] on button "Add Field" at bounding box center [773, 127] width 189 height 18
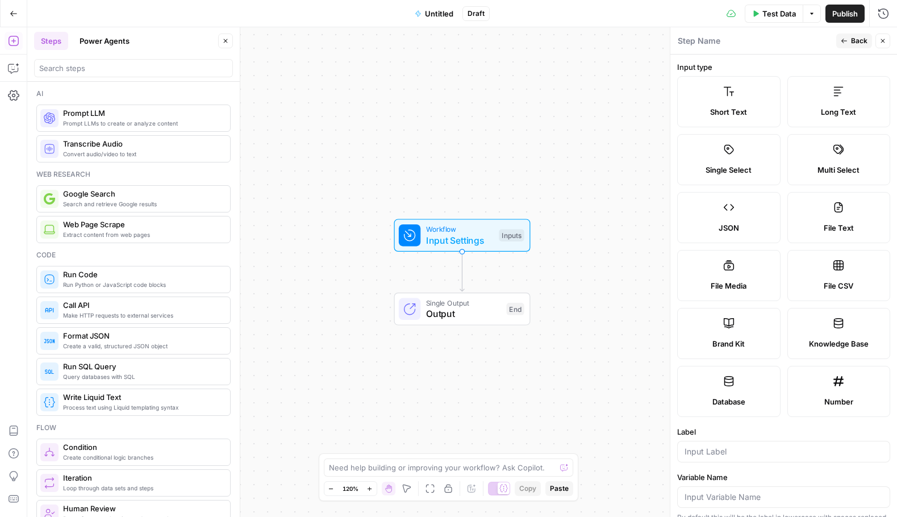
click at [819, 338] on span "Knowledge Base" at bounding box center [839, 343] width 60 height 11
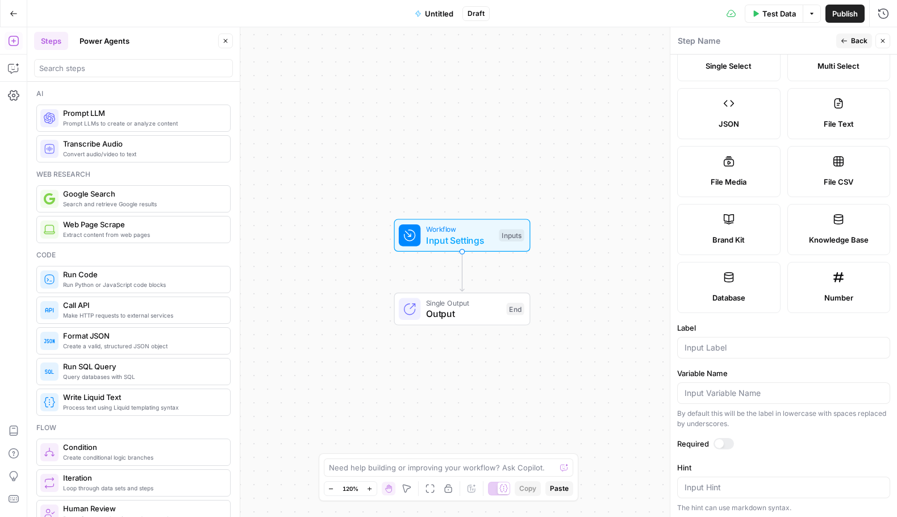
scroll to position [167, 0]
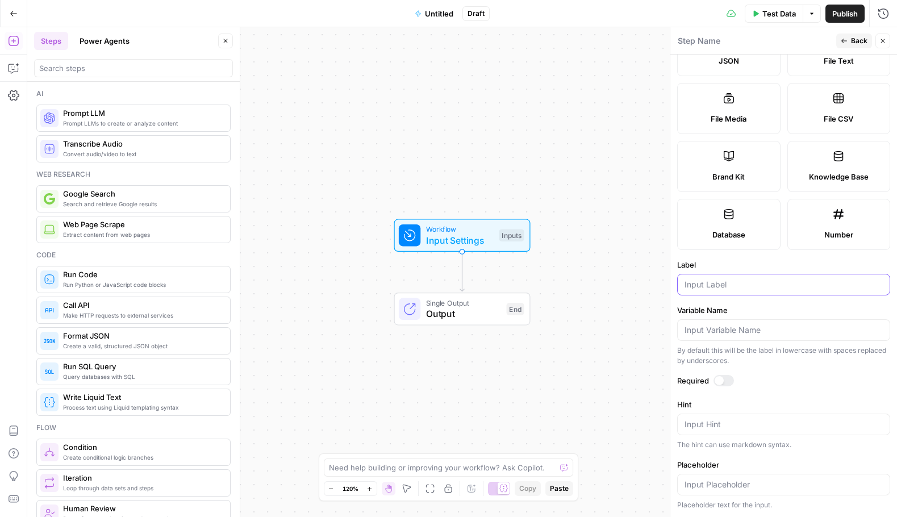
click at [734, 280] on input "Label" at bounding box center [783, 284] width 198 height 11
type input "S"
type input "Messaging"
click at [734, 378] on label "Required" at bounding box center [783, 380] width 213 height 11
click at [727, 386] on div at bounding box center [723, 380] width 20 height 11
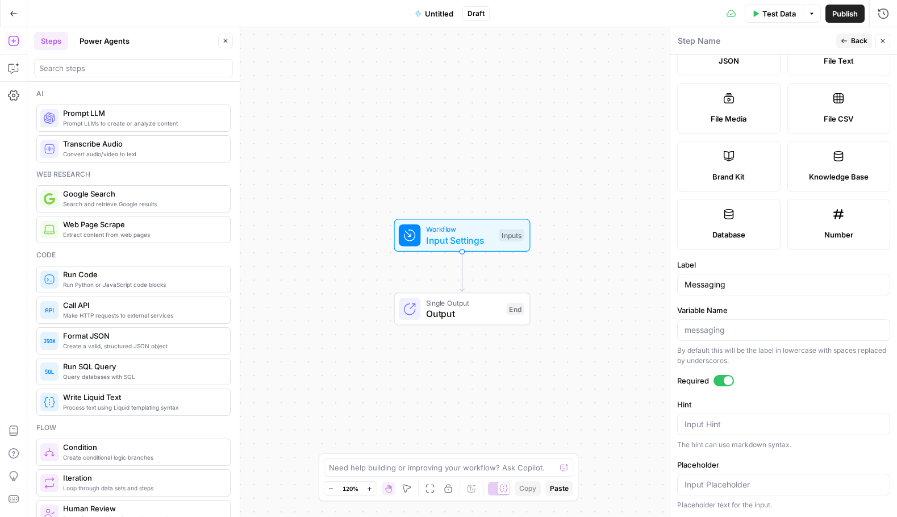
click at [856, 39] on span "Back" at bounding box center [859, 41] width 16 height 10
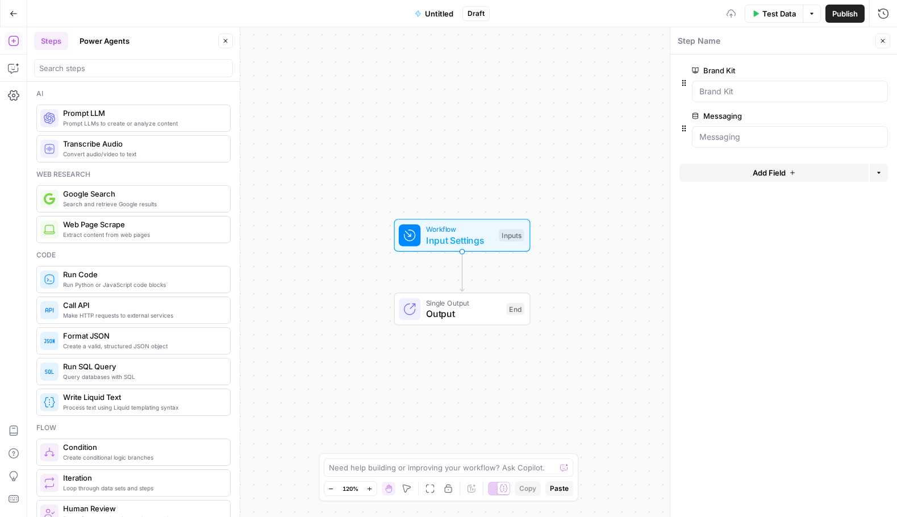
click at [779, 14] on span "Test Data" at bounding box center [779, 13] width 34 height 11
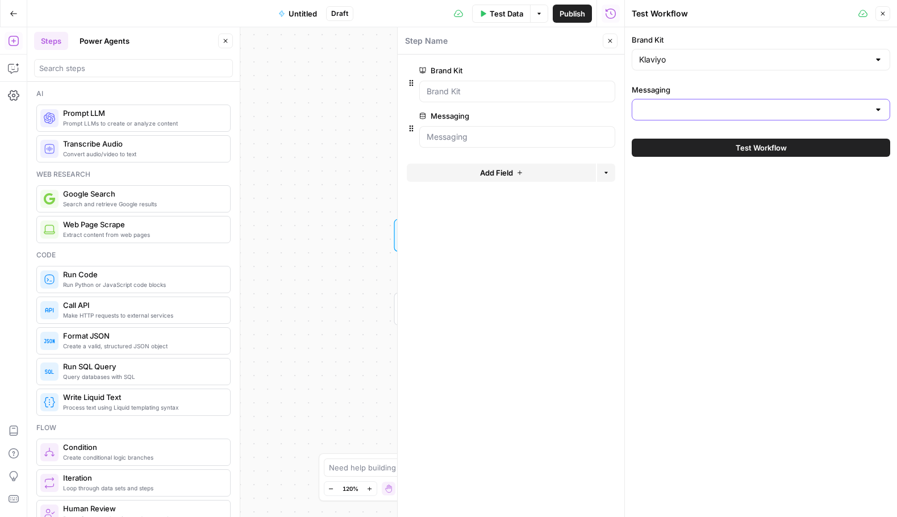
click at [737, 114] on input "Messaging" at bounding box center [754, 109] width 230 height 11
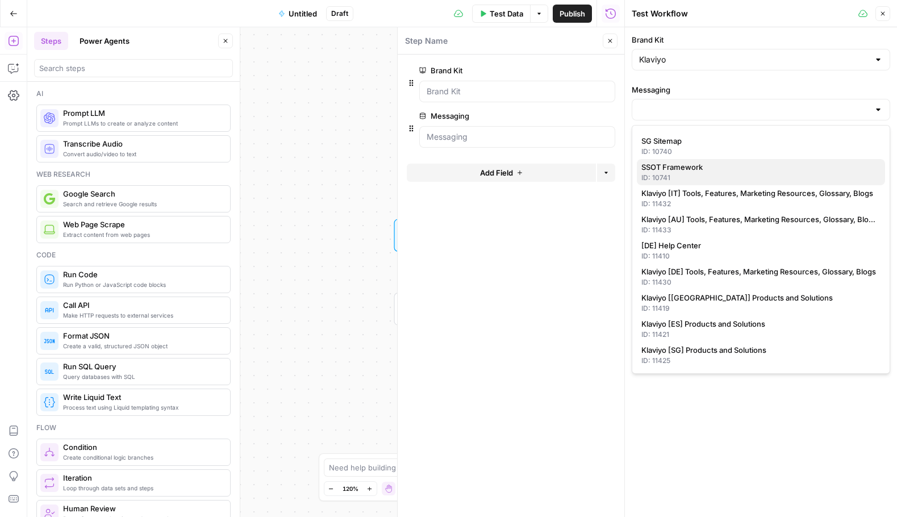
scroll to position [335, 0]
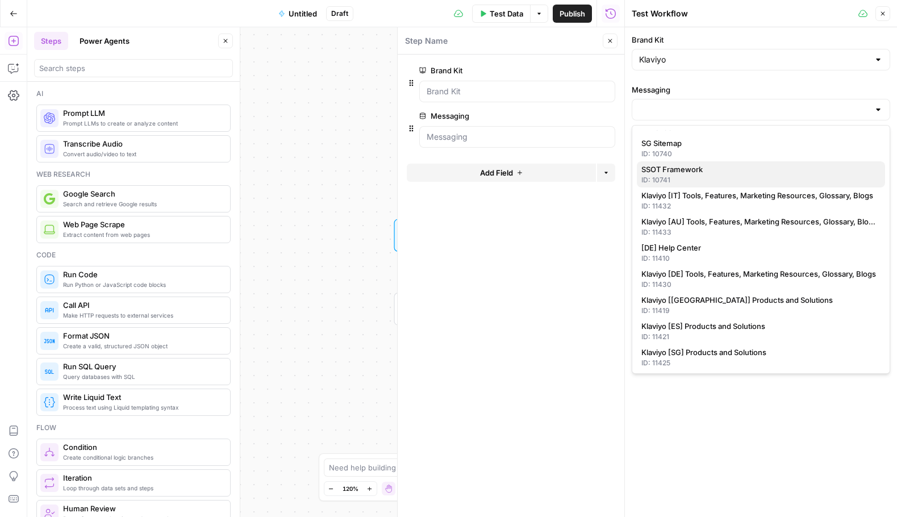
click at [770, 174] on span "SSOT Framework" at bounding box center [758, 169] width 235 height 11
type input "SSOT Framework"
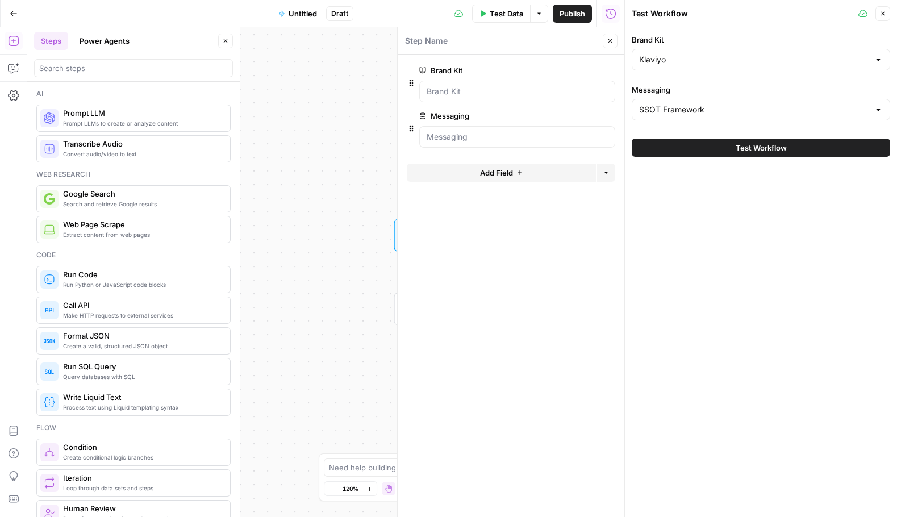
click at [698, 145] on button "Test Workflow" at bounding box center [761, 148] width 258 height 18
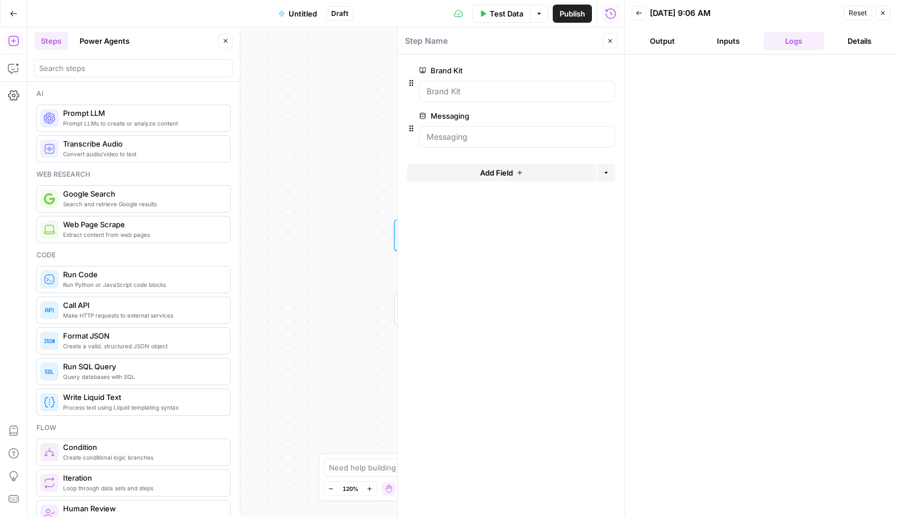
click at [672, 43] on button "Output" at bounding box center [662, 41] width 61 height 18
click at [730, 40] on button "Inputs" at bounding box center [727, 41] width 61 height 18
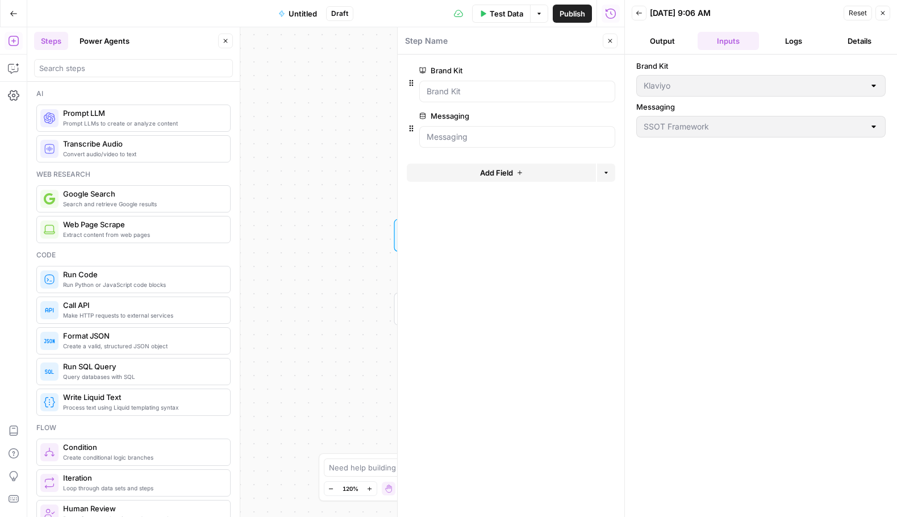
click at [881, 12] on icon "button" at bounding box center [882, 13] width 7 height 7
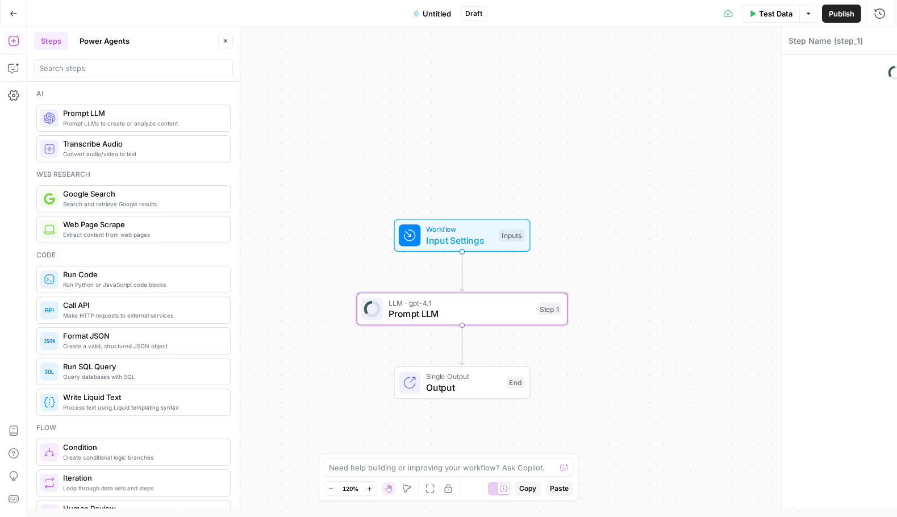
type textarea "Prompt LLM"
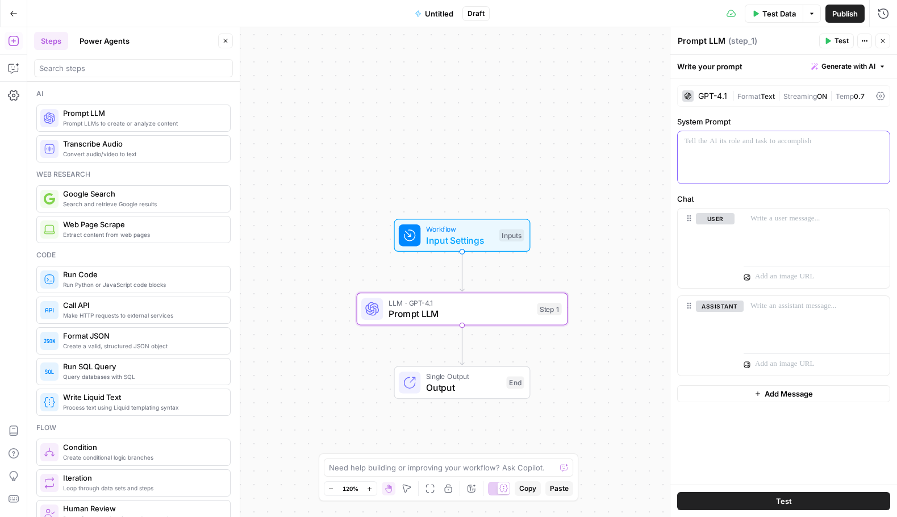
click at [796, 156] on div at bounding box center [784, 157] width 212 height 52
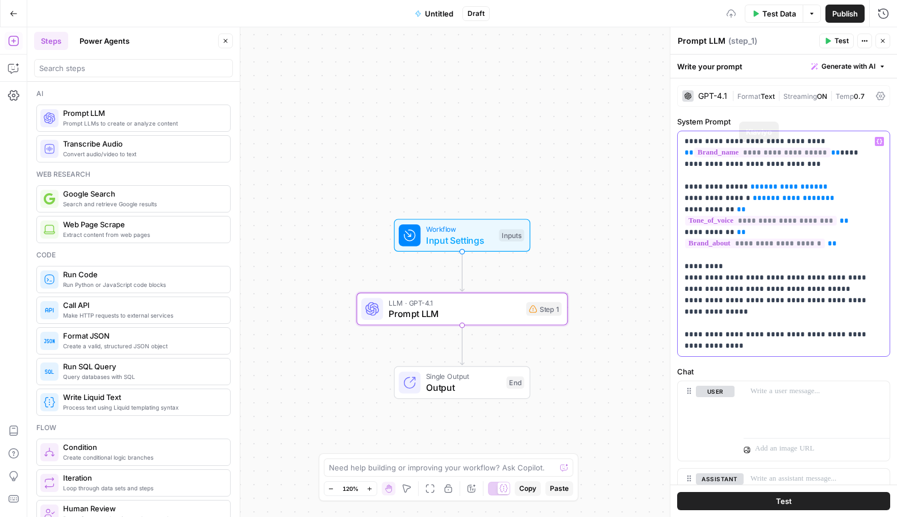
click at [801, 153] on span "**********" at bounding box center [762, 153] width 136 height 10
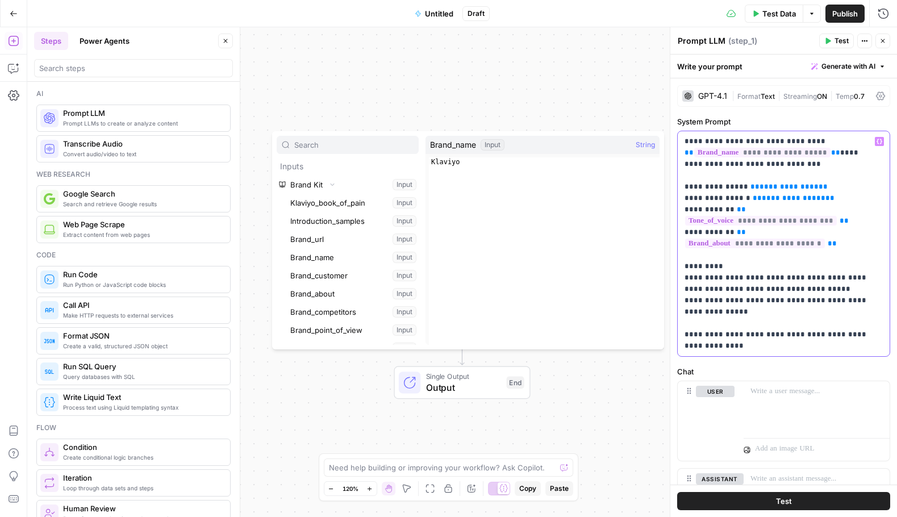
click at [701, 190] on p "**********" at bounding box center [779, 244] width 190 height 216
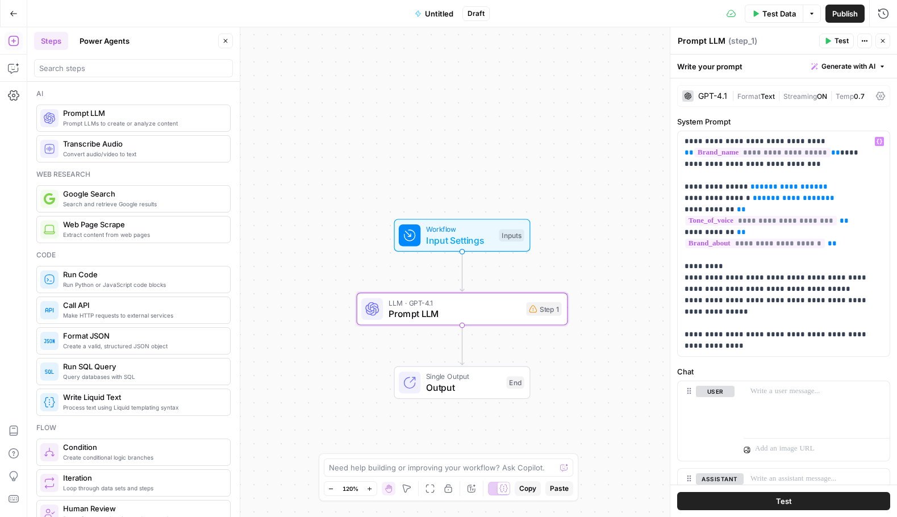
click at [712, 93] on div "GPT-4.1" at bounding box center [712, 96] width 29 height 8
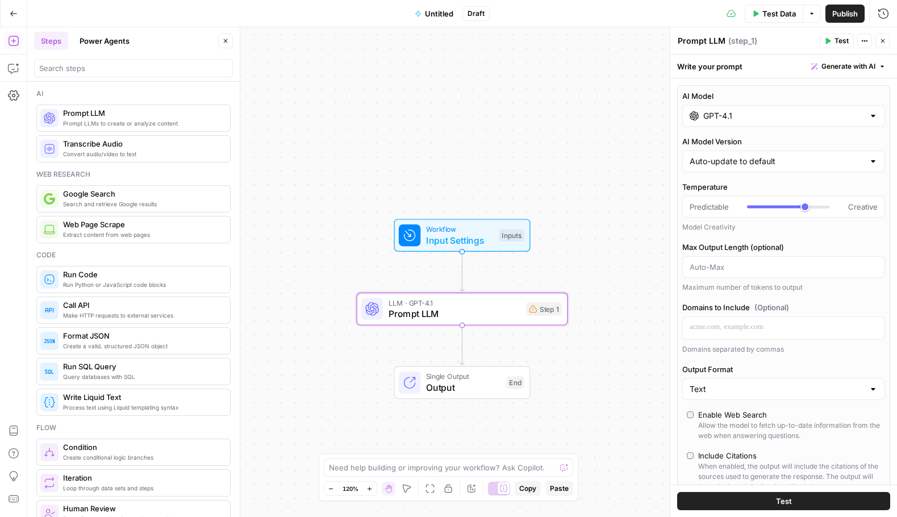
click at [741, 115] on input "GPT-4.1" at bounding box center [783, 115] width 161 height 11
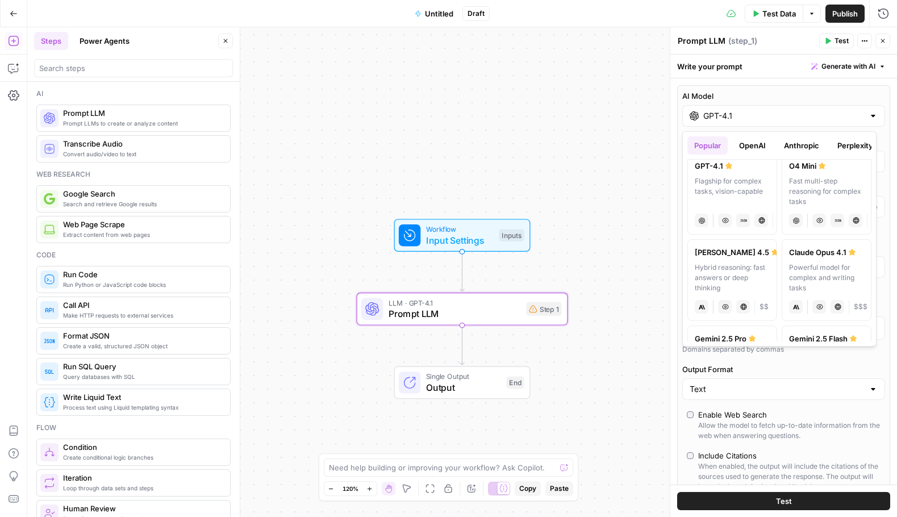
scroll to position [110, 0]
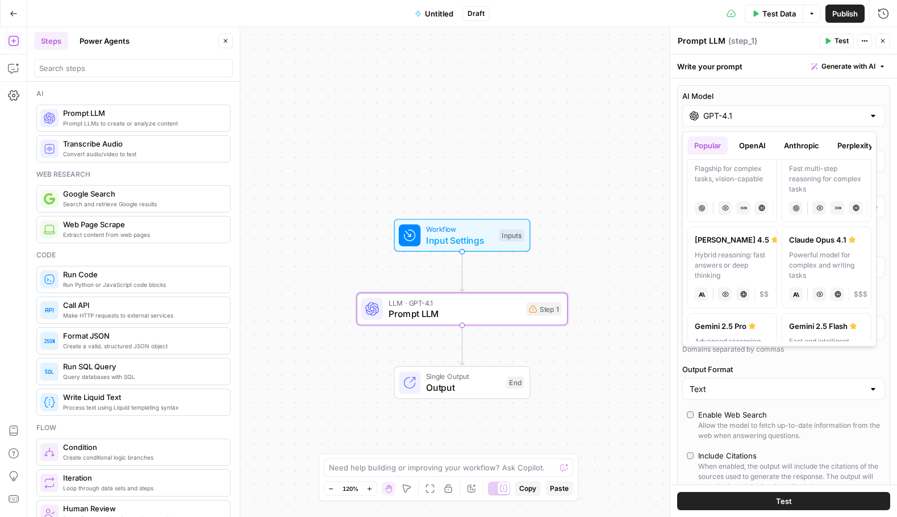
click at [735, 260] on div "Hybrid reasoning: fast answers or deep thinking" at bounding box center [732, 265] width 75 height 31
type input "[PERSON_NAME] 4.5"
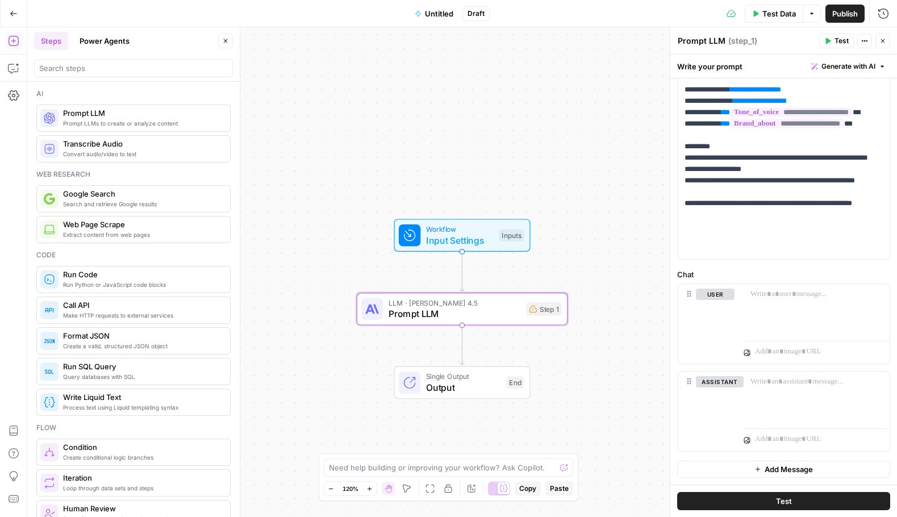
scroll to position [522, 0]
click at [165, 45] on div "Steps Power Agents" at bounding box center [124, 41] width 181 height 18
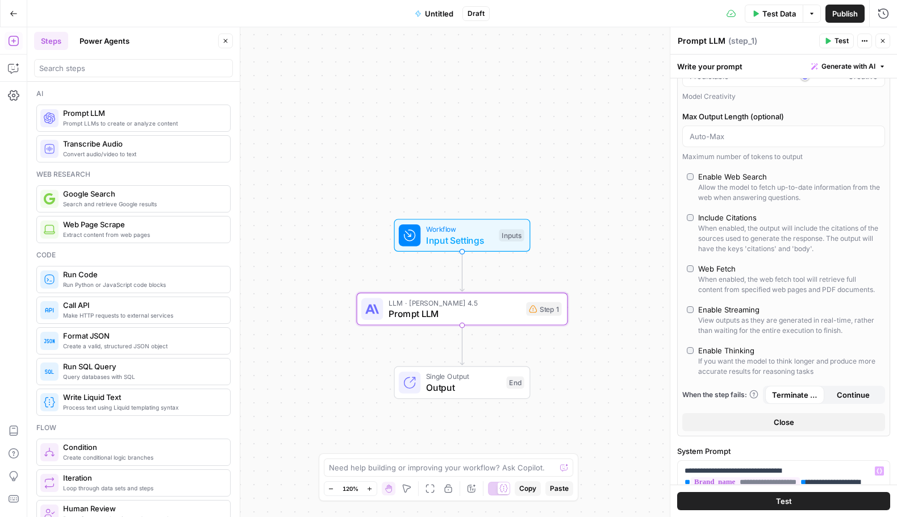
scroll to position [0, 0]
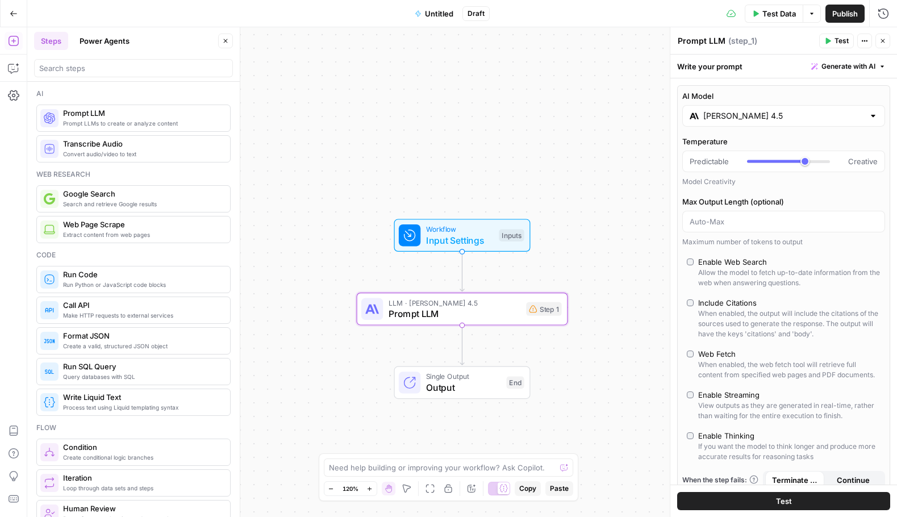
click at [738, 66] on div "Write your prompt Generate with AI" at bounding box center [783, 66] width 227 height 23
click at [866, 64] on span "Generate with AI" at bounding box center [848, 66] width 54 height 10
click at [724, 66] on div "Write your prompt Generate with AI" at bounding box center [783, 66] width 227 height 23
click at [842, 64] on span "Generate with AI" at bounding box center [848, 66] width 54 height 10
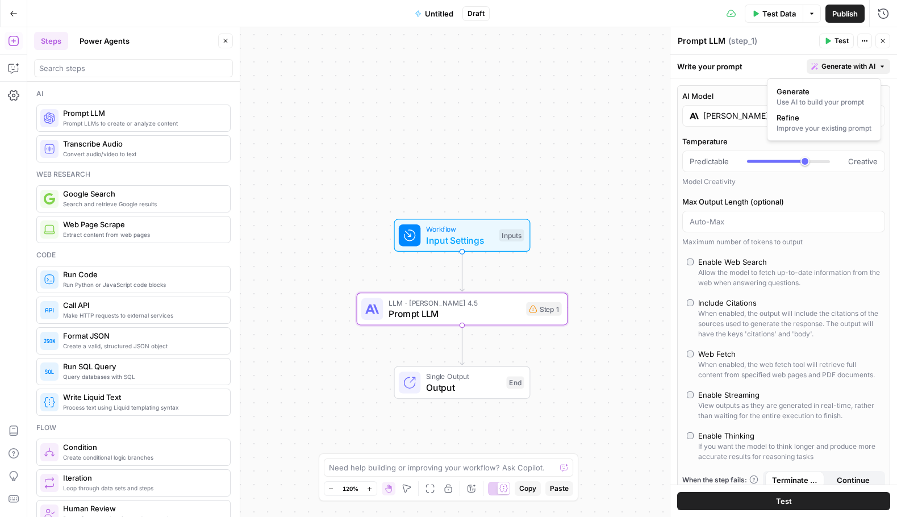
click at [770, 64] on div "Write your prompt Generate with AI" at bounding box center [783, 66] width 227 height 23
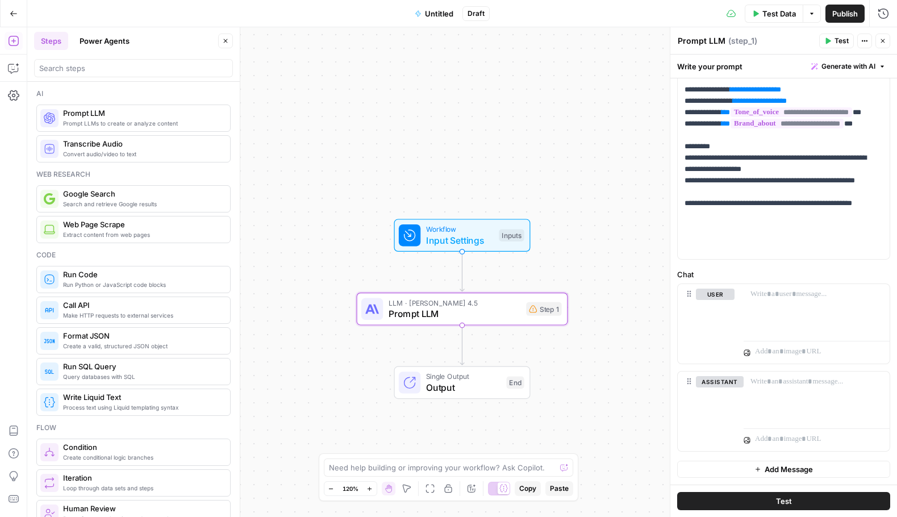
scroll to position [522, 0]
click at [779, 501] on span "Test" at bounding box center [784, 500] width 16 height 11
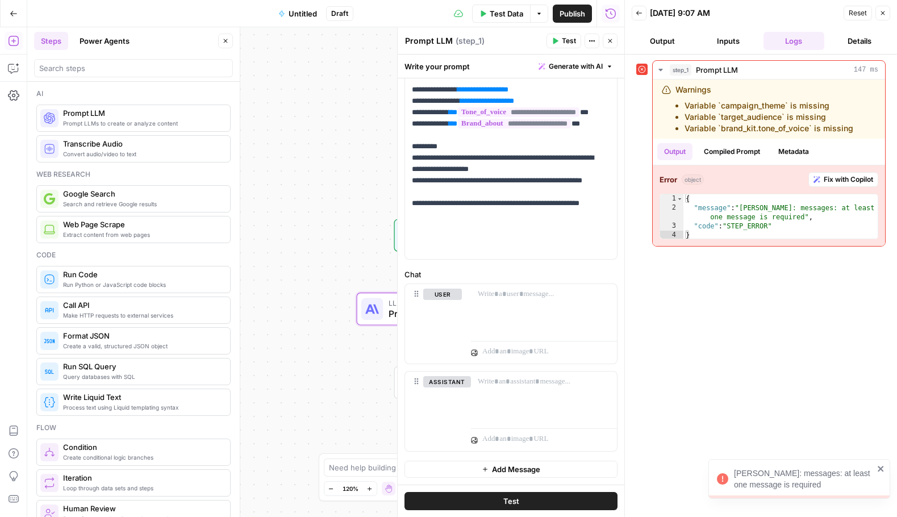
click at [664, 47] on button "Output" at bounding box center [662, 41] width 61 height 18
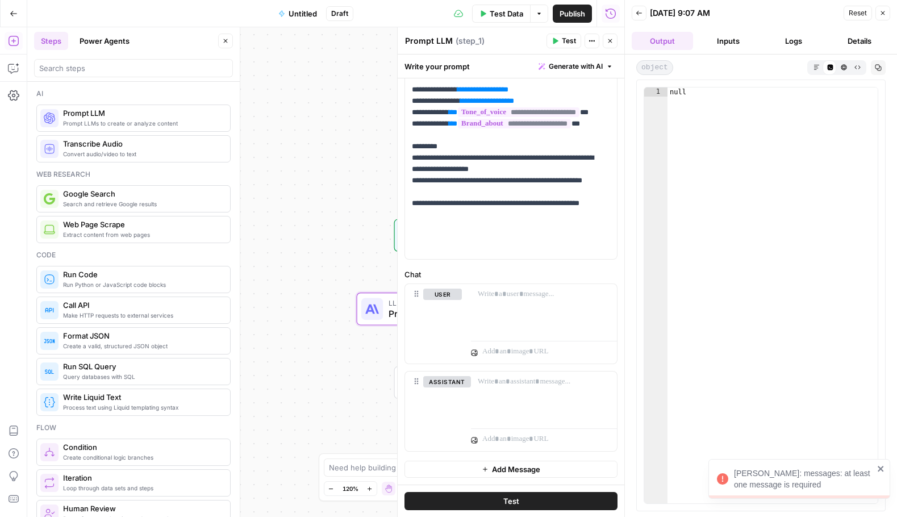
click at [722, 42] on button "Inputs" at bounding box center [727, 41] width 61 height 18
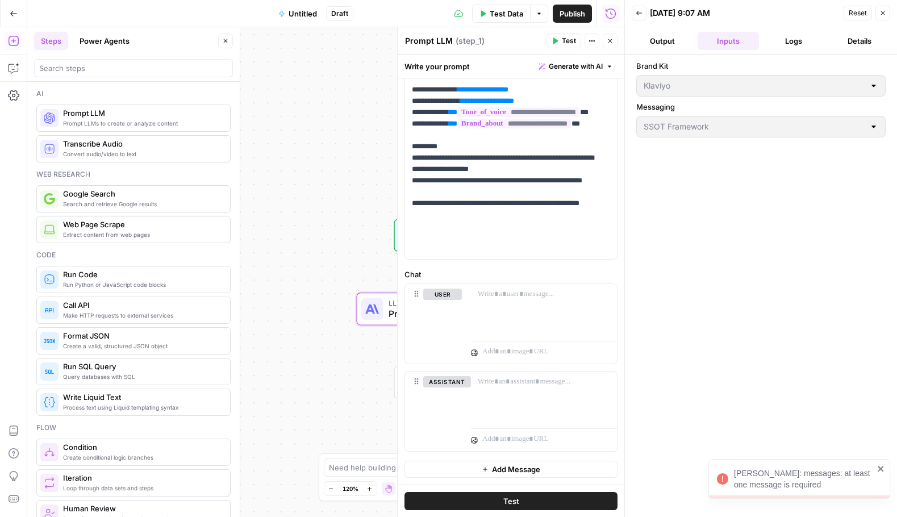
click at [786, 44] on button "Logs" at bounding box center [793, 41] width 61 height 18
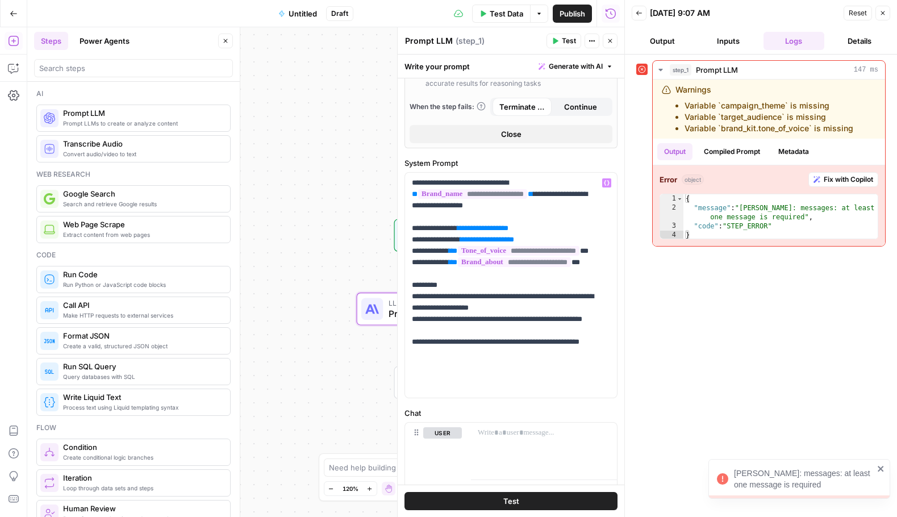
scroll to position [290, 0]
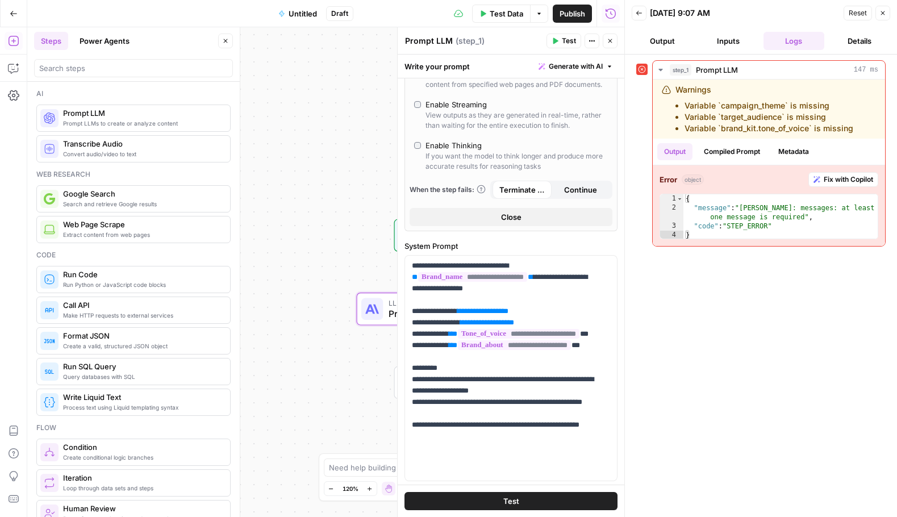
click at [356, 202] on div "Workflow Input Settings Inputs Error LLM · [PERSON_NAME] 4.5 Prompt LLM Step 1 …" at bounding box center [325, 272] width 597 height 490
click at [884, 14] on icon "button" at bounding box center [882, 13] width 7 height 7
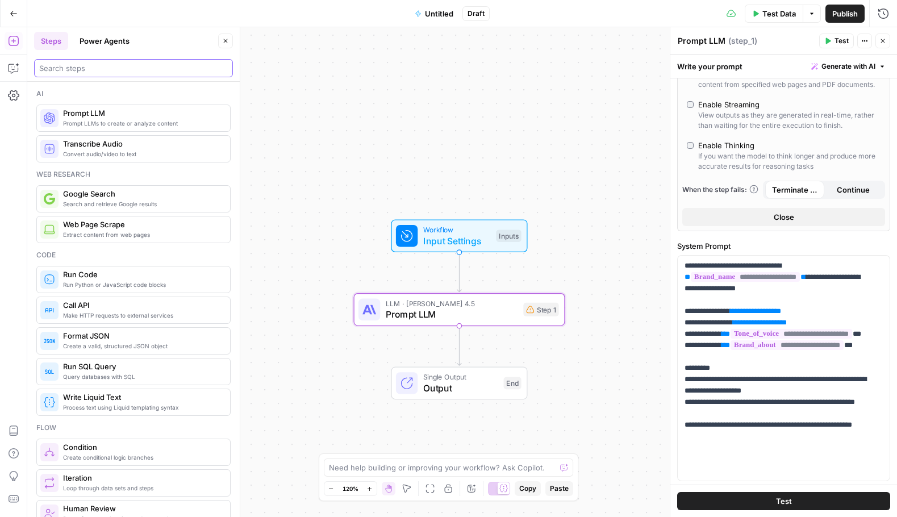
click at [130, 73] on input "search" at bounding box center [133, 67] width 189 height 11
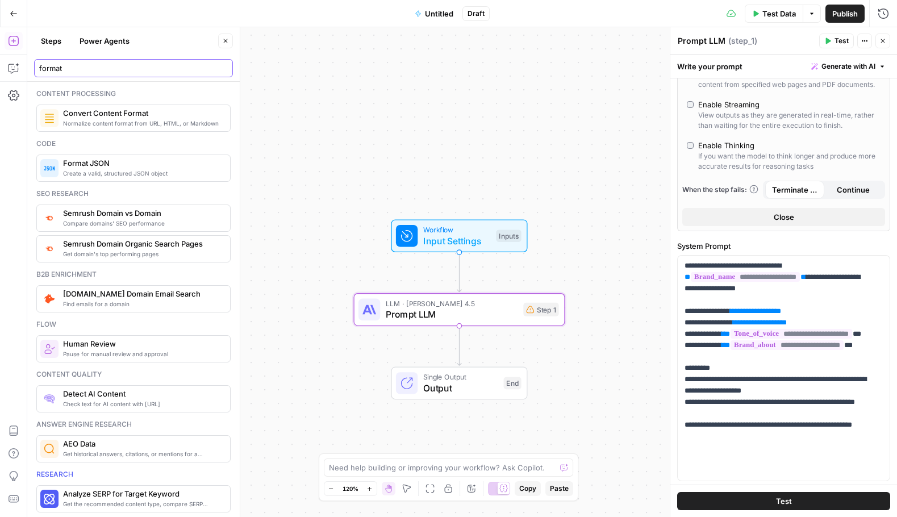
type input "format"
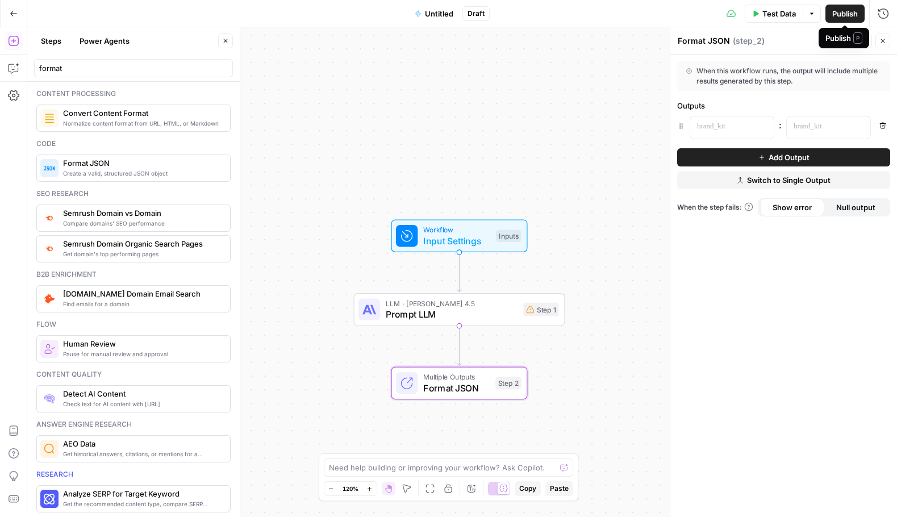
click at [780, 18] on span "Test Data" at bounding box center [779, 13] width 34 height 11
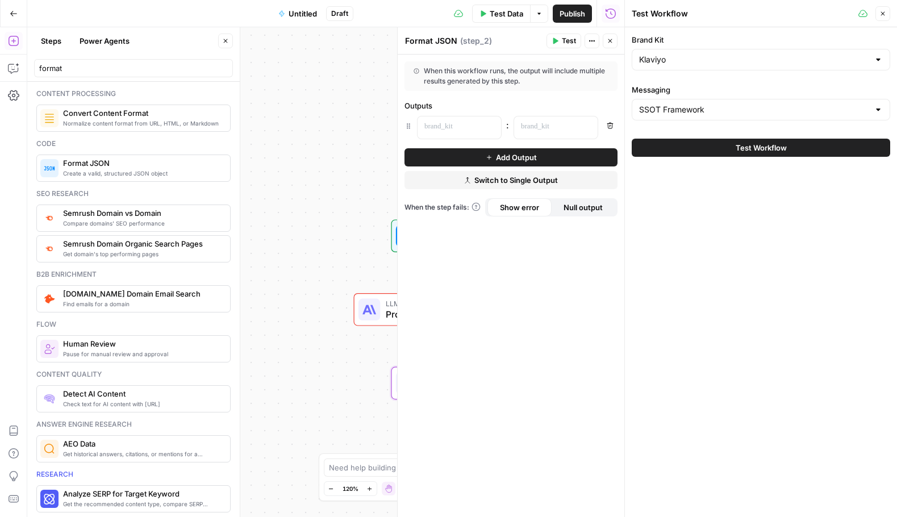
click at [705, 151] on button "Test Workflow" at bounding box center [761, 148] width 258 height 18
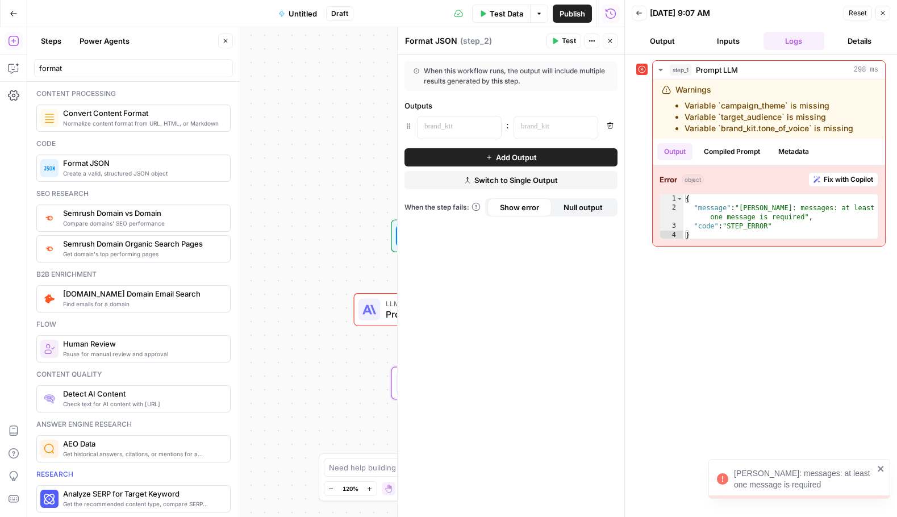
click at [703, 41] on button "Inputs" at bounding box center [727, 41] width 61 height 18
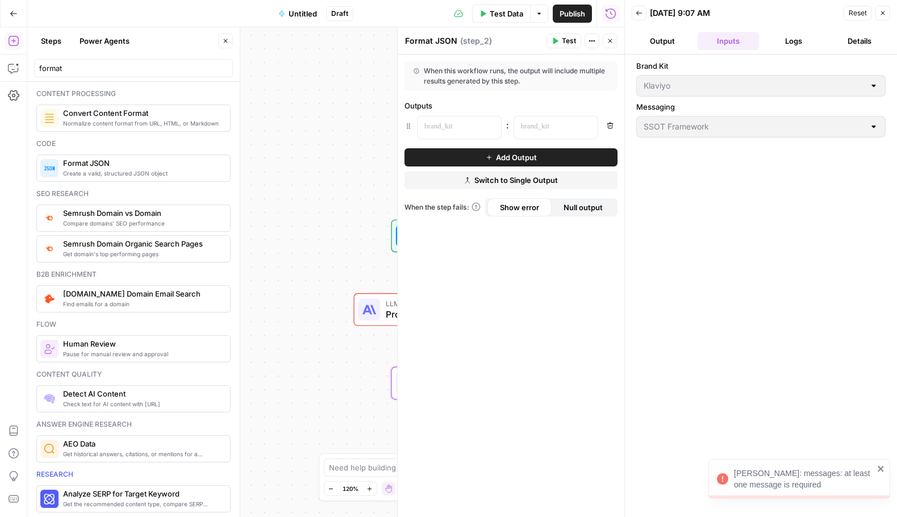
click at [18, 19] on button "Go Back" at bounding box center [13, 13] width 20 height 20
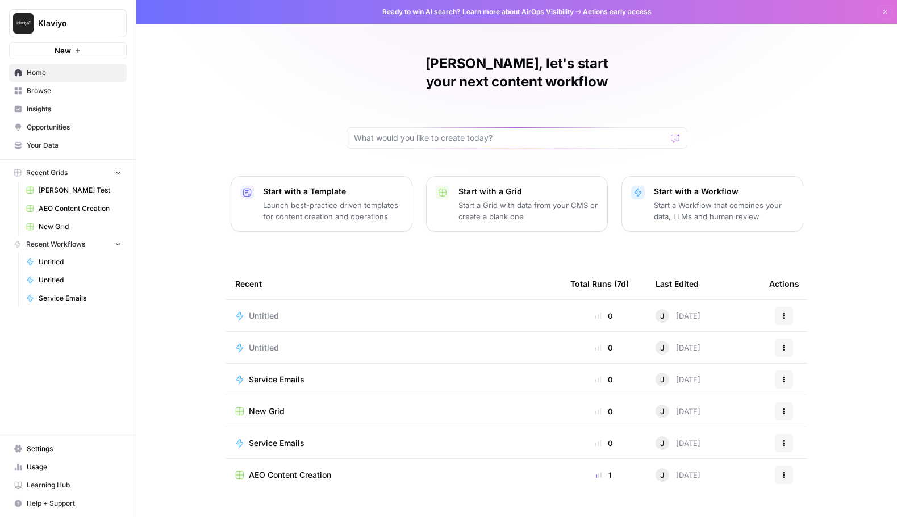
click at [68, 101] on link "Insights" at bounding box center [68, 109] width 118 height 18
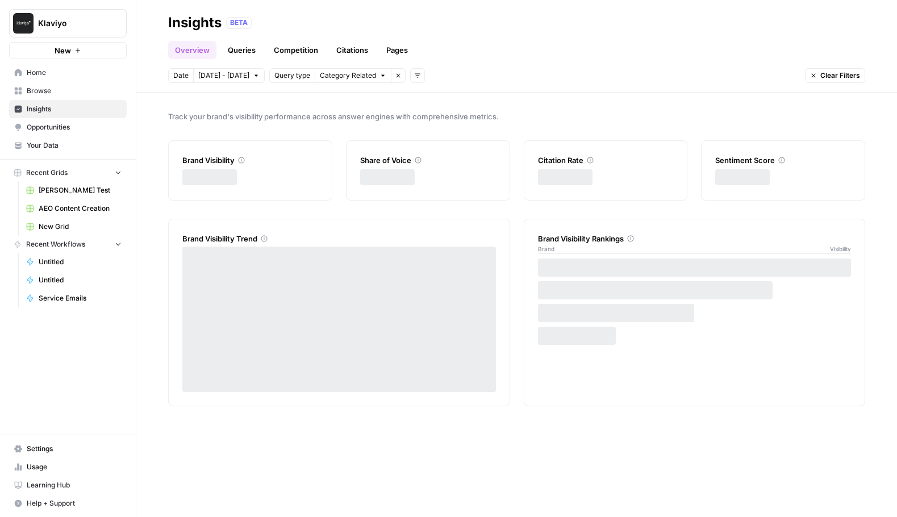
click at [69, 94] on span "Browse" at bounding box center [74, 91] width 95 height 10
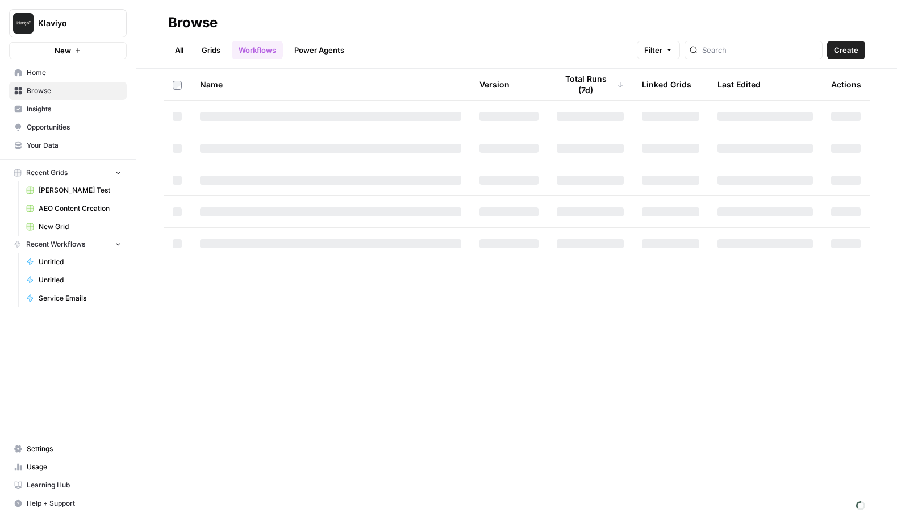
click at [144, 20] on header "Browse All Grids Workflows Power Agents Filter Create" at bounding box center [516, 34] width 760 height 69
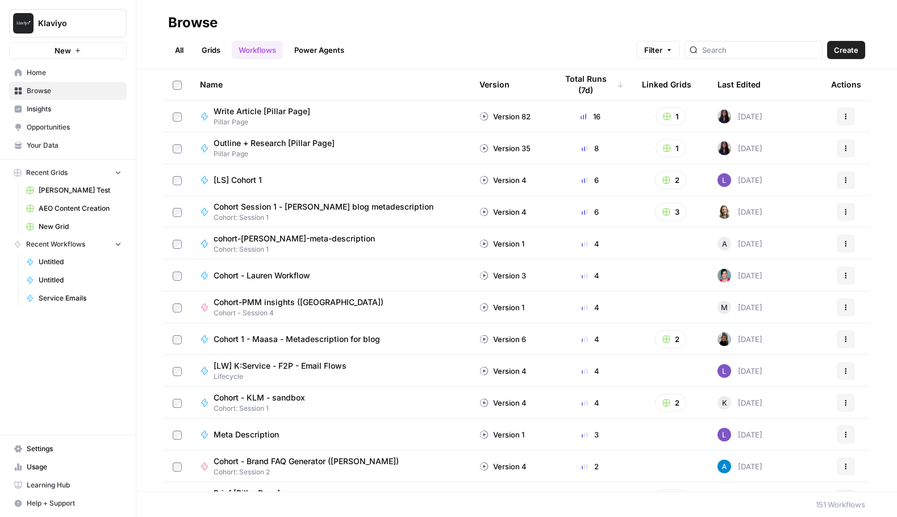
click at [60, 131] on span "Opportunities" at bounding box center [74, 127] width 95 height 10
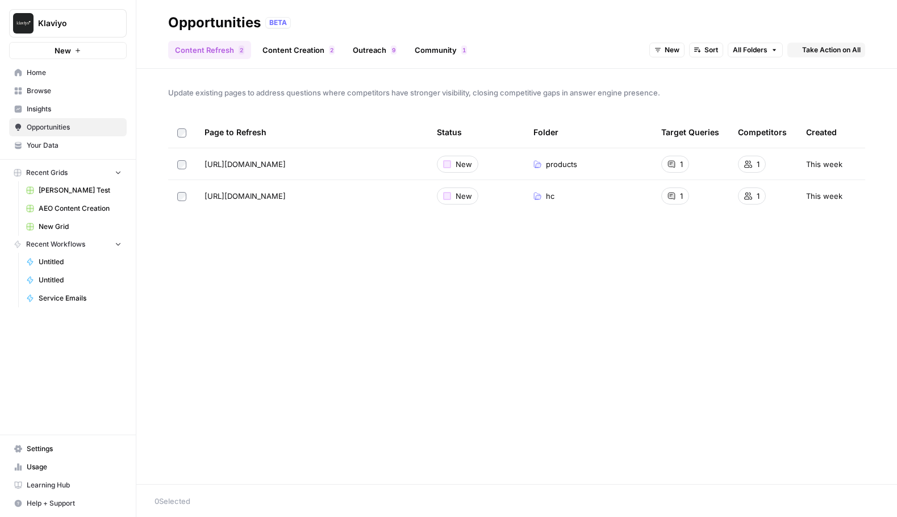
click at [60, 149] on span "Your Data" at bounding box center [74, 145] width 95 height 10
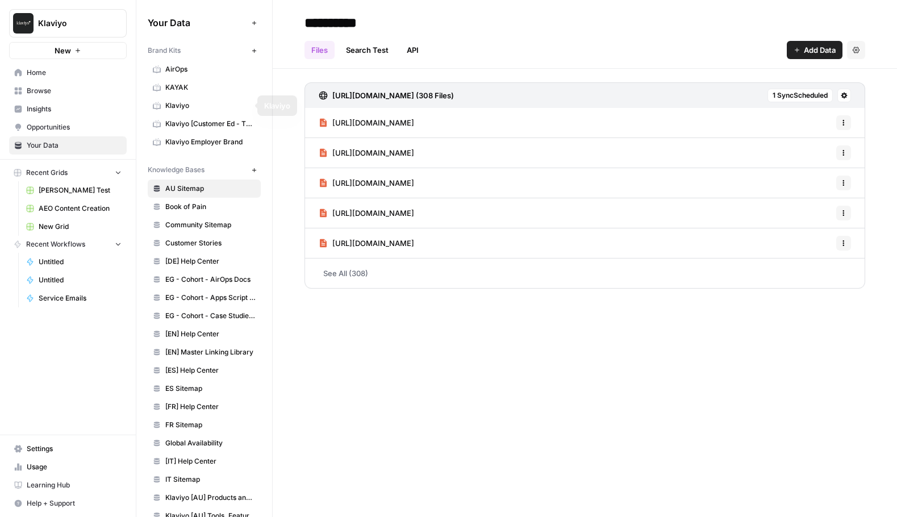
click at [196, 112] on link "Klaviyo" at bounding box center [204, 106] width 113 height 18
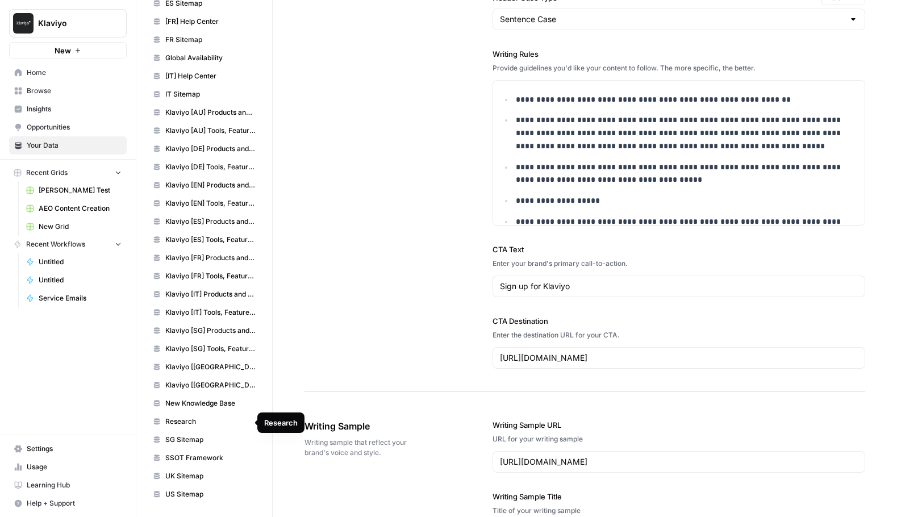
scroll to position [383, 0]
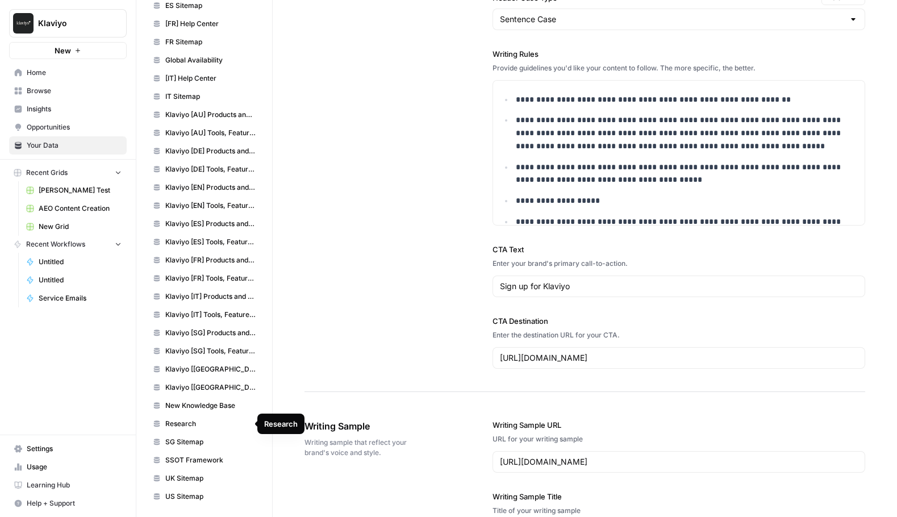
click at [220, 406] on span "New Knowledge Base" at bounding box center [210, 405] width 90 height 10
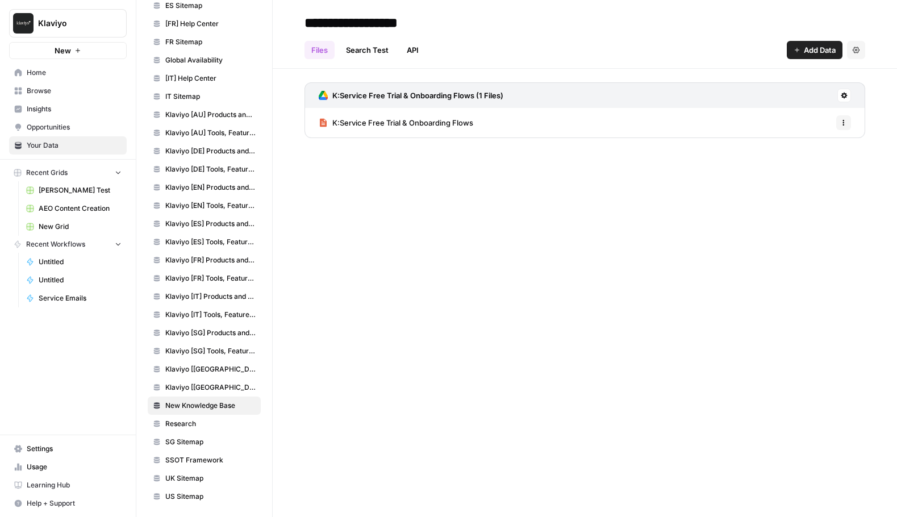
click at [862, 54] on button "Settings" at bounding box center [856, 50] width 18 height 18
click at [809, 73] on span "Delete Knowledge Base" at bounding box center [809, 76] width 84 height 11
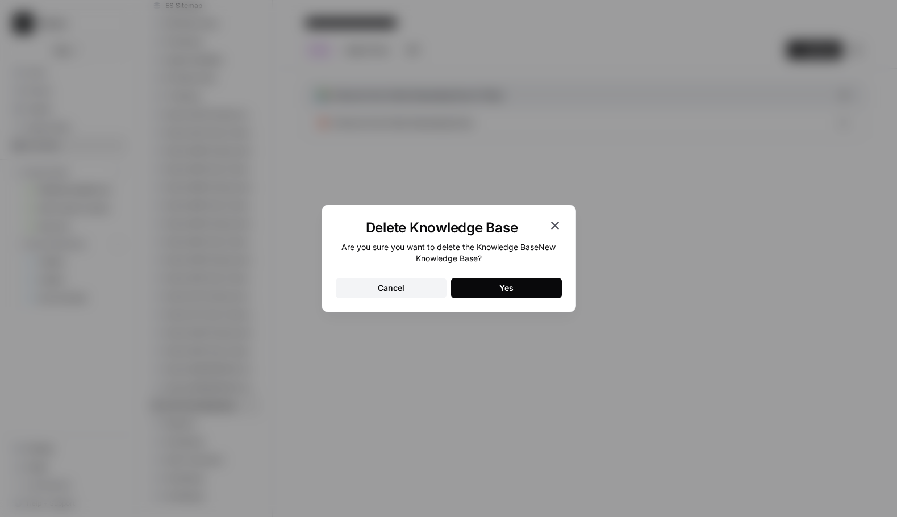
click at [469, 279] on button "Yes" at bounding box center [506, 288] width 111 height 20
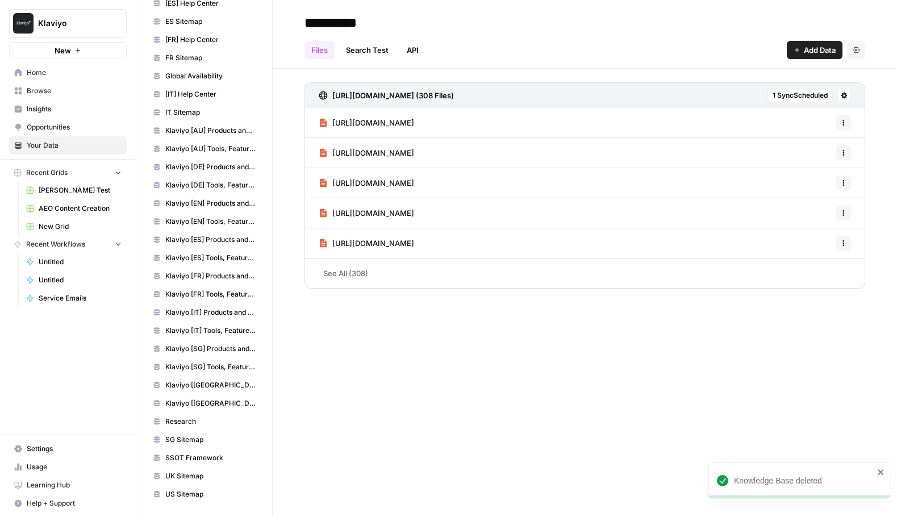
click at [186, 419] on span "Research" at bounding box center [210, 421] width 90 height 10
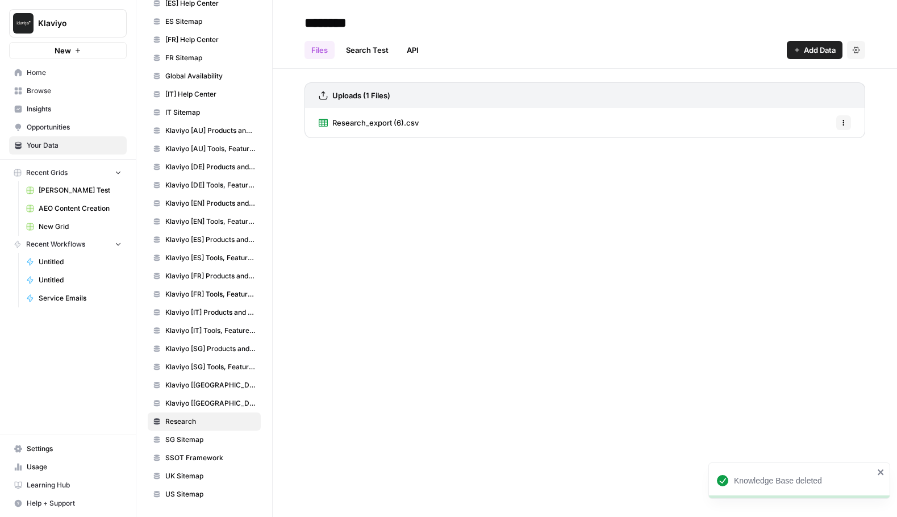
scroll to position [367, 0]
